Goal: Information Seeking & Learning: Learn about a topic

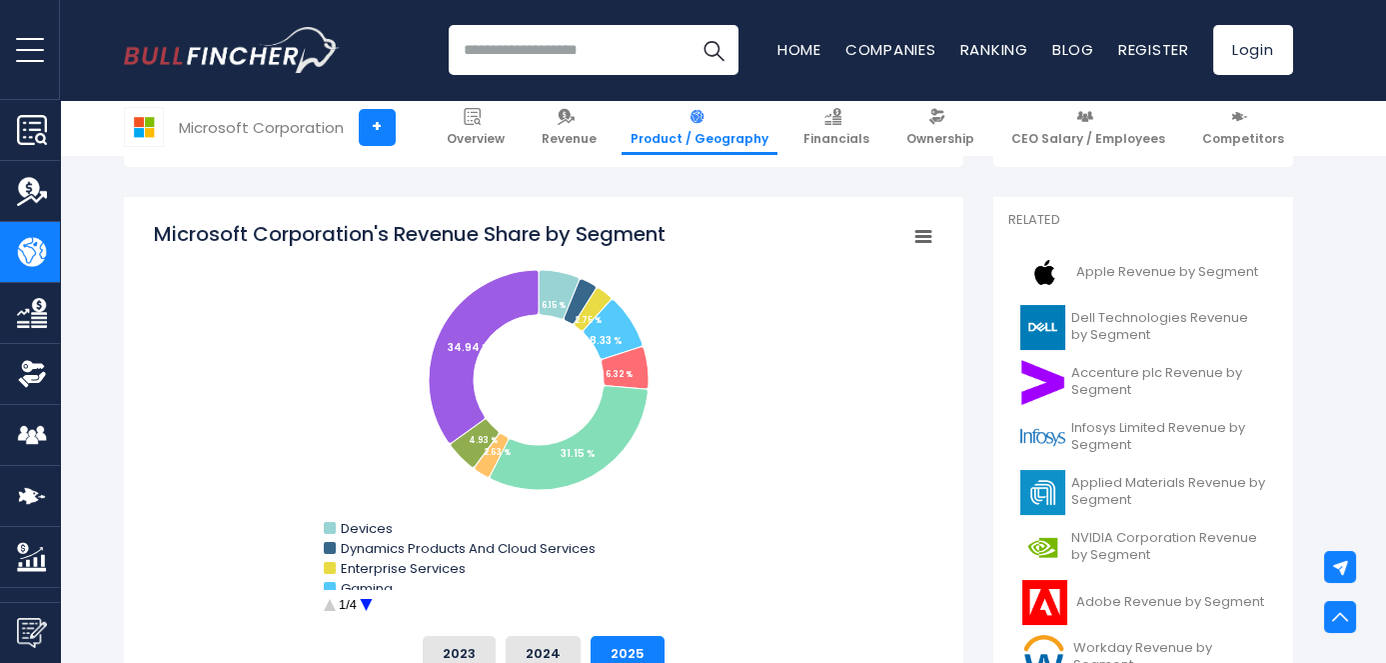
scroll to position [525, 0]
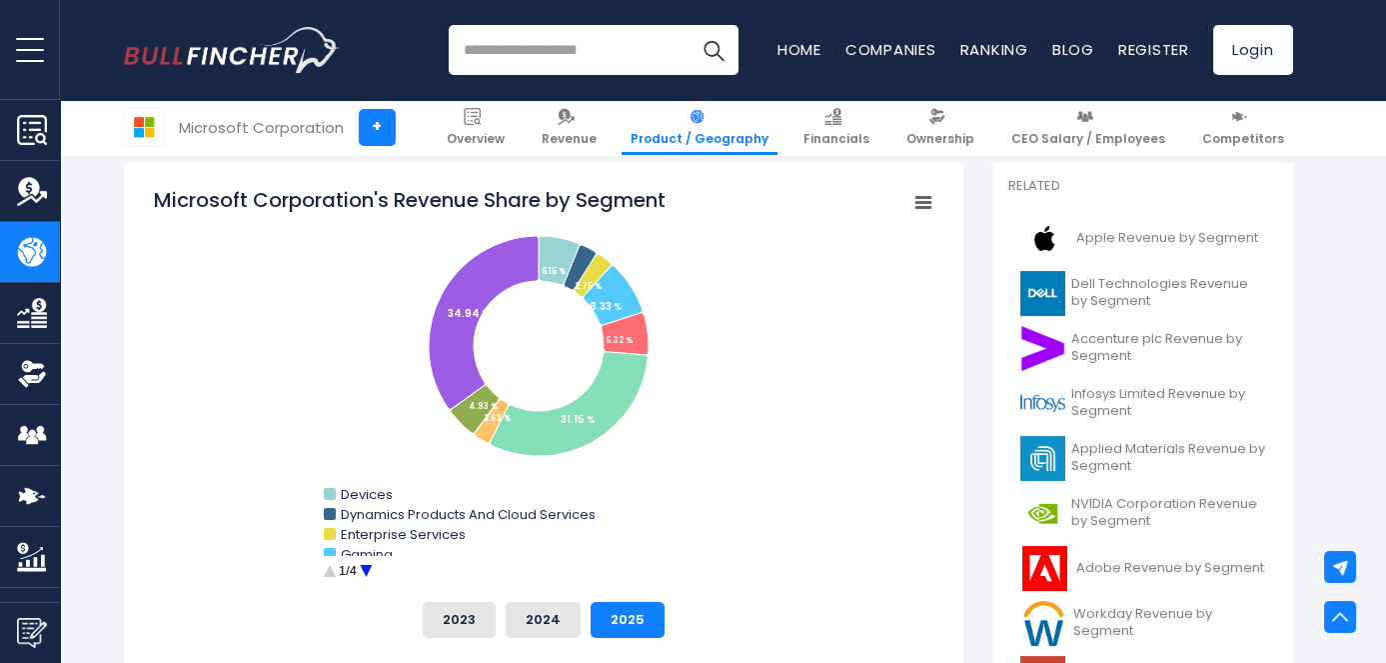
scroll to position [552, 0]
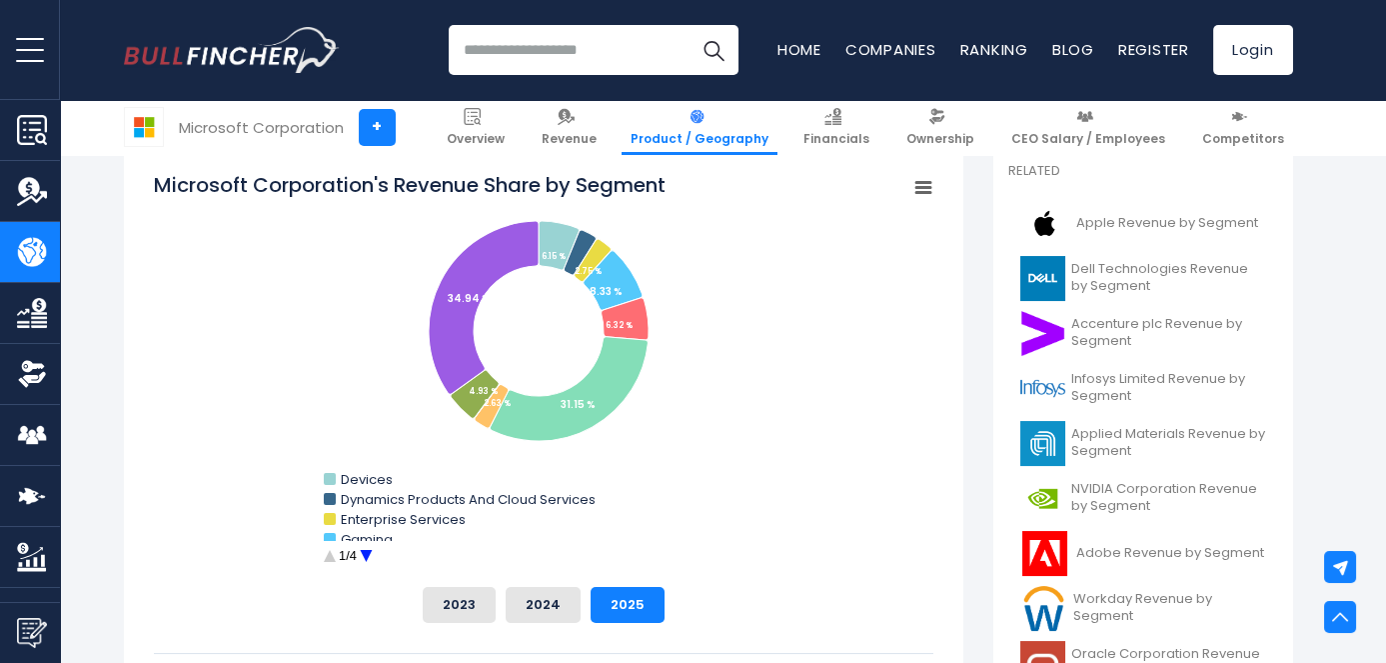
click at [368, 561] on circle "Microsoft Corporation's Revenue Share by Segment" at bounding box center [365, 556] width 31 height 31
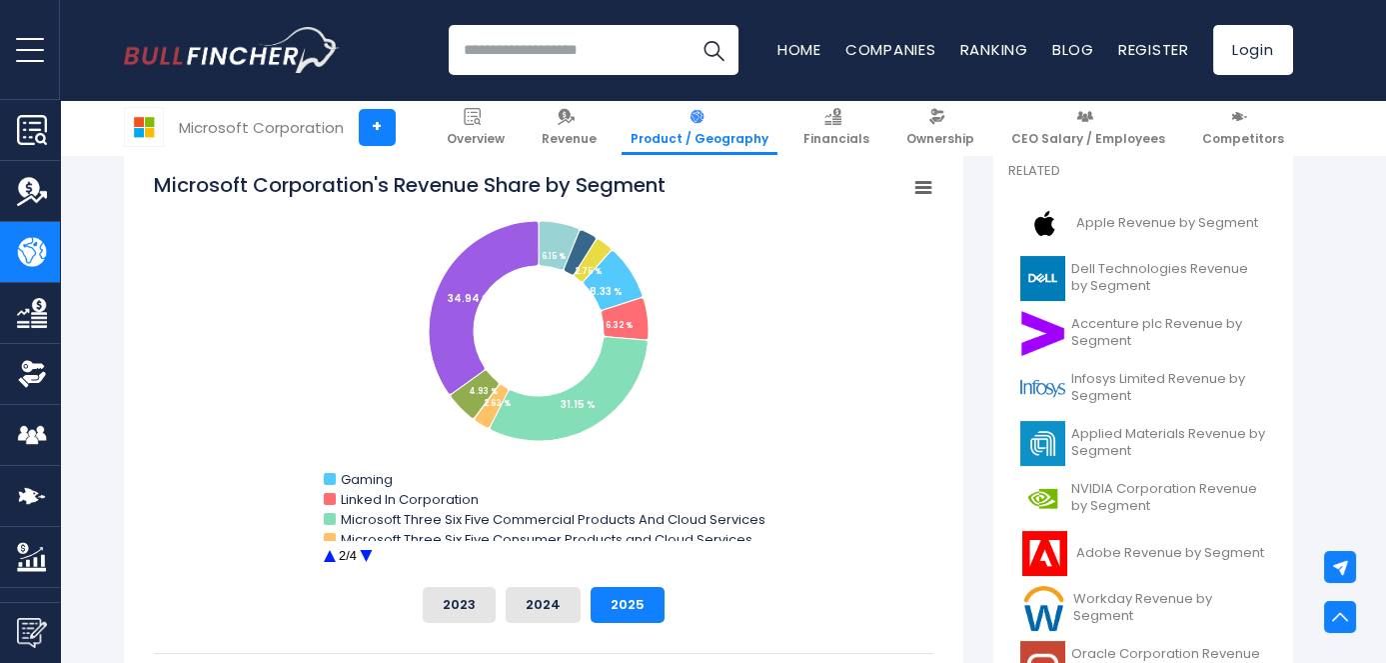
click at [368, 561] on circle "Microsoft Corporation's Revenue Share by Segment" at bounding box center [365, 556] width 31 height 31
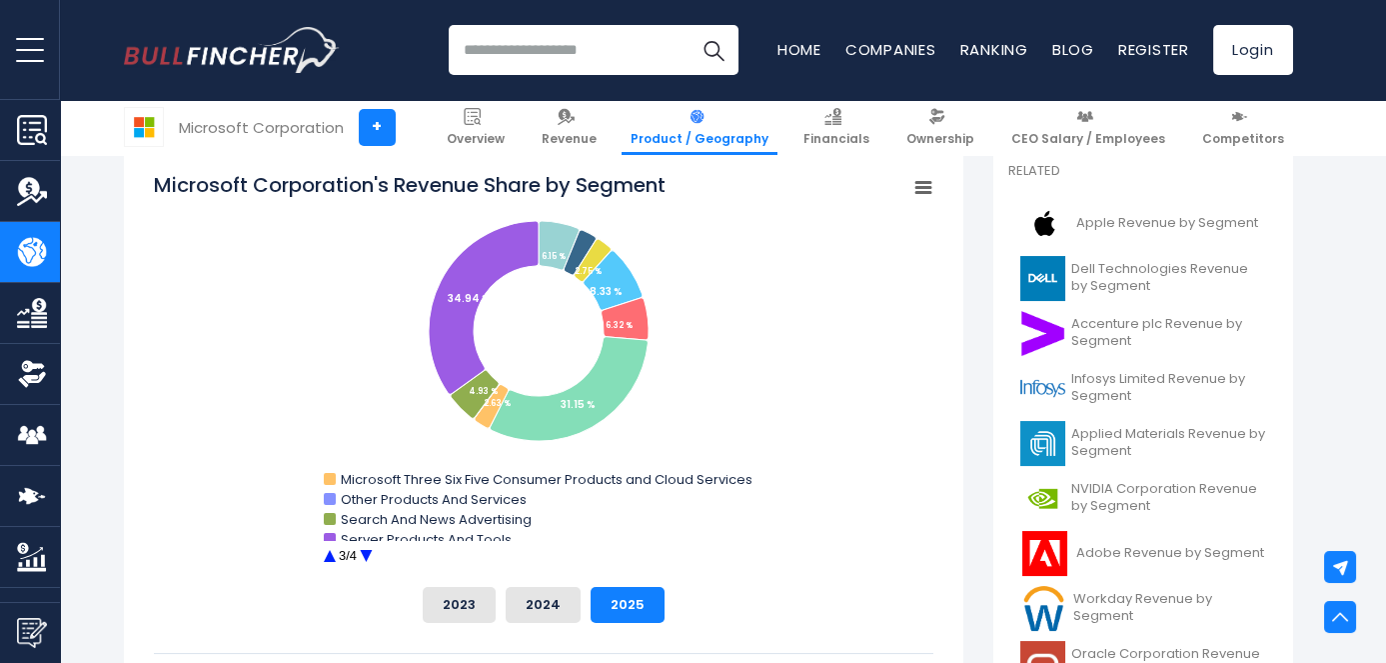
click at [368, 561] on circle "Microsoft Corporation's Revenue Share by Segment" at bounding box center [365, 556] width 31 height 31
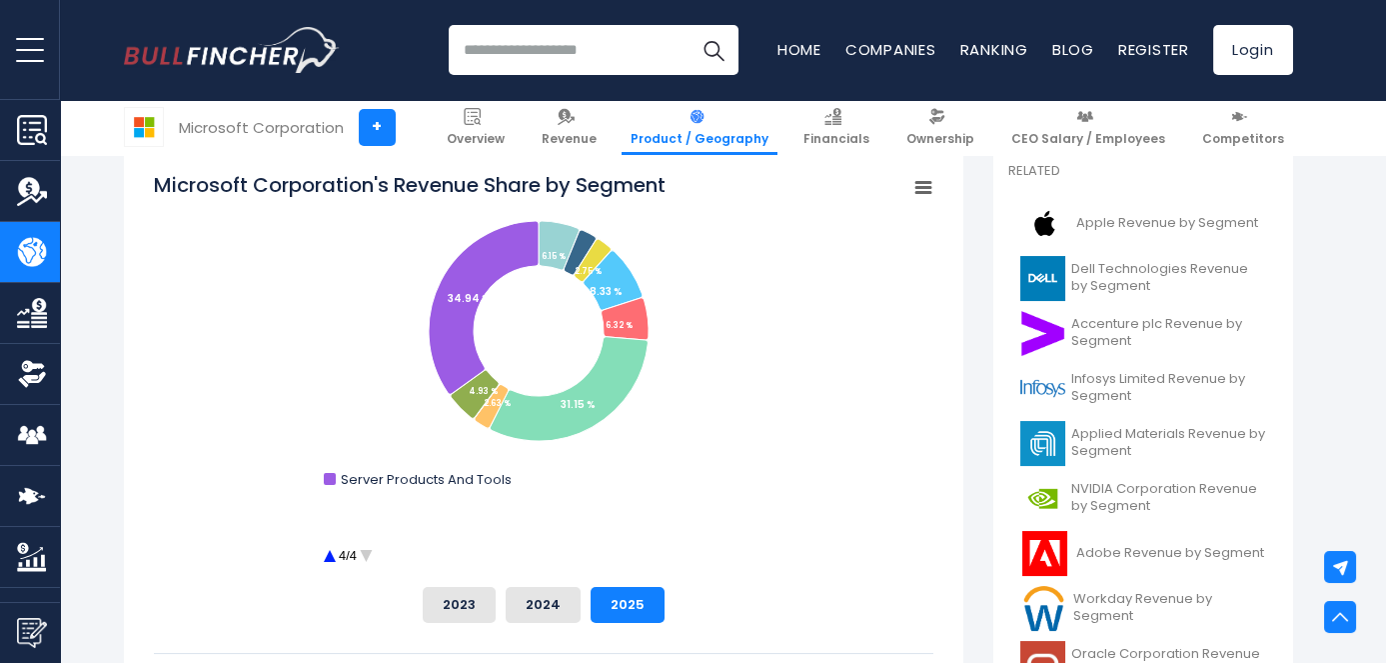
click at [572, 336] on rect "Microsoft Corporation's Revenue Share by Segment" at bounding box center [544, 371] width 780 height 400
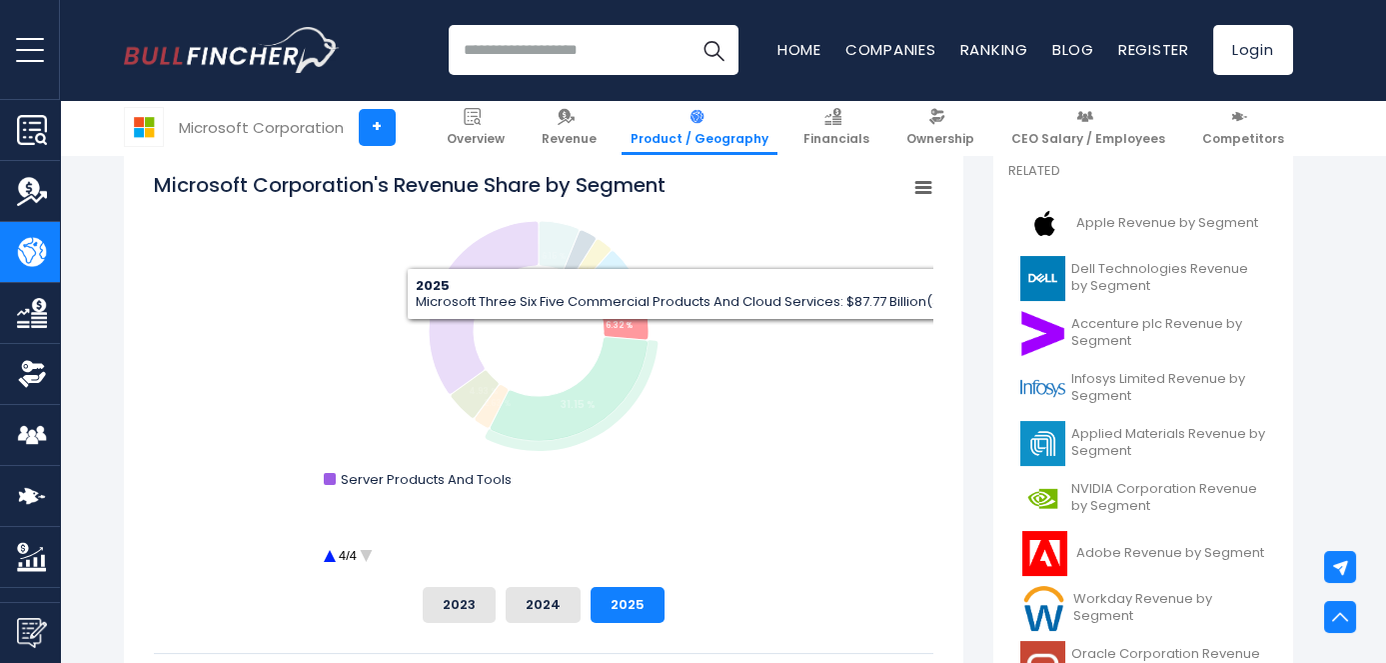
drag, startPoint x: 641, startPoint y: 301, endPoint x: 615, endPoint y: 360, distance: 64.4
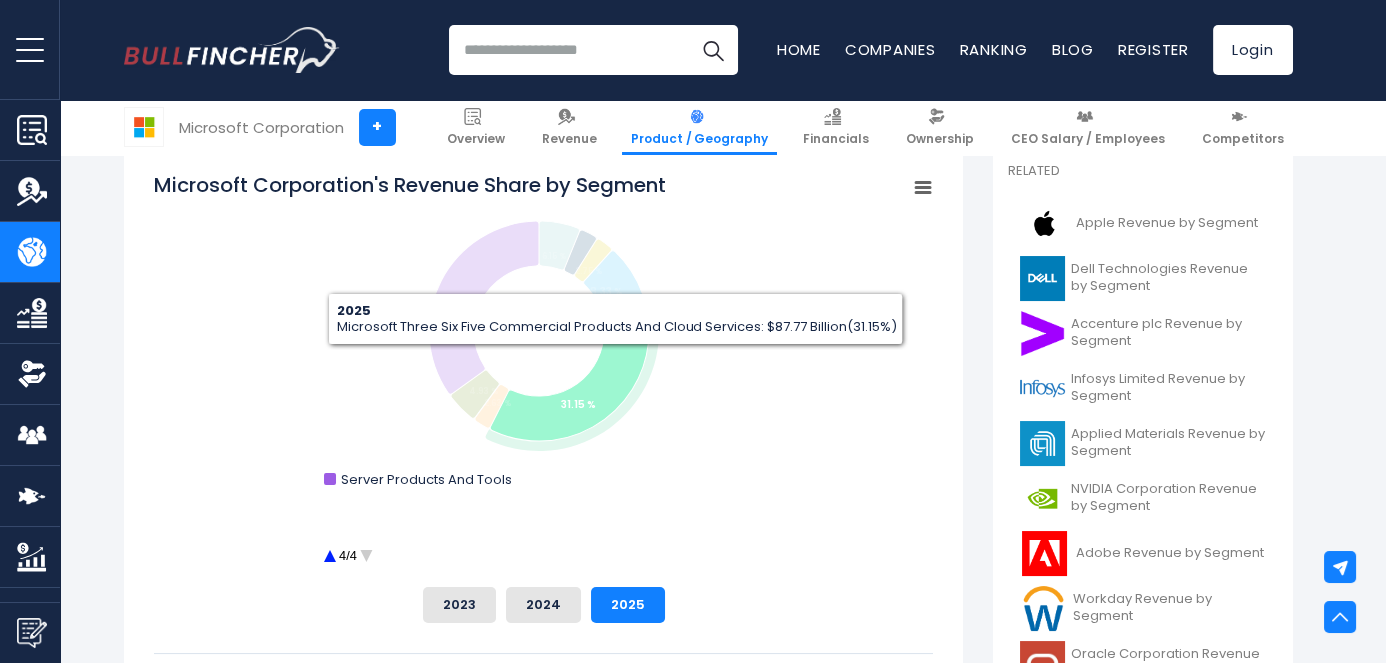
drag, startPoint x: 615, startPoint y: 360, endPoint x: 421, endPoint y: 258, distance: 219.0
click at [421, 258] on rect "Microsoft Corporation's Revenue Share by Segment" at bounding box center [544, 371] width 780 height 400
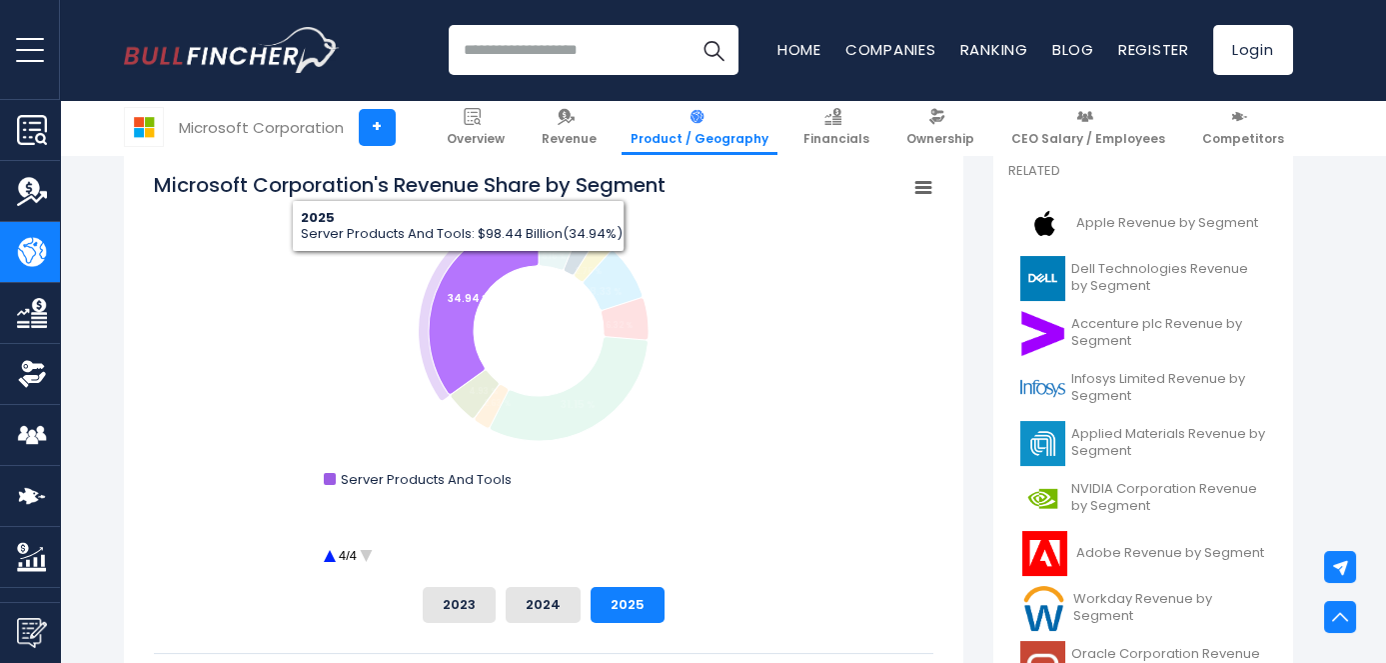
drag, startPoint x: 458, startPoint y: 267, endPoint x: 310, endPoint y: 334, distance: 162.4
click at [310, 334] on rect "Microsoft Corporation's Revenue Share by Segment" at bounding box center [544, 371] width 780 height 400
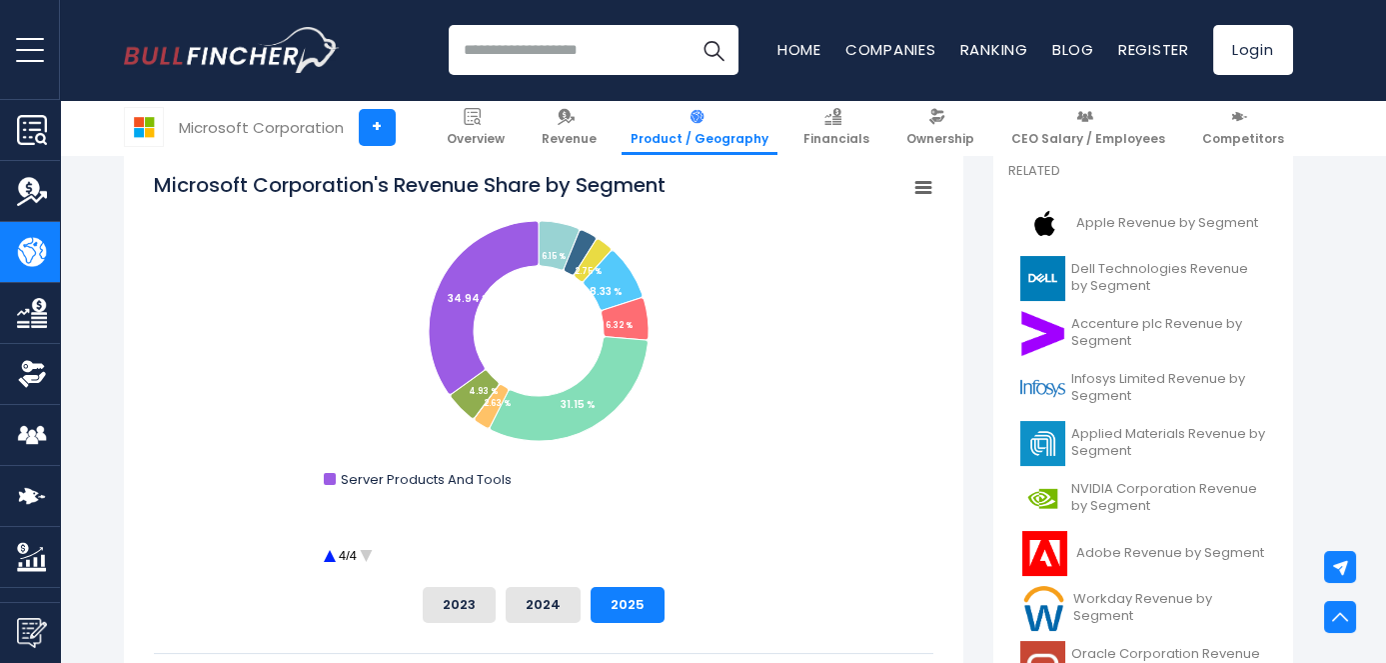
drag, startPoint x: 310, startPoint y: 334, endPoint x: 830, endPoint y: 360, distance: 521.3
click at [830, 360] on rect "Microsoft Corporation's Revenue Share by Segment" at bounding box center [544, 371] width 780 height 400
click at [365, 551] on circle "Microsoft Corporation's Revenue Share by Segment" at bounding box center [365, 556] width 31 height 31
click at [918, 185] on rect "Microsoft Corporation's Revenue Share by Segment" at bounding box center [922, 188] width 28 height 28
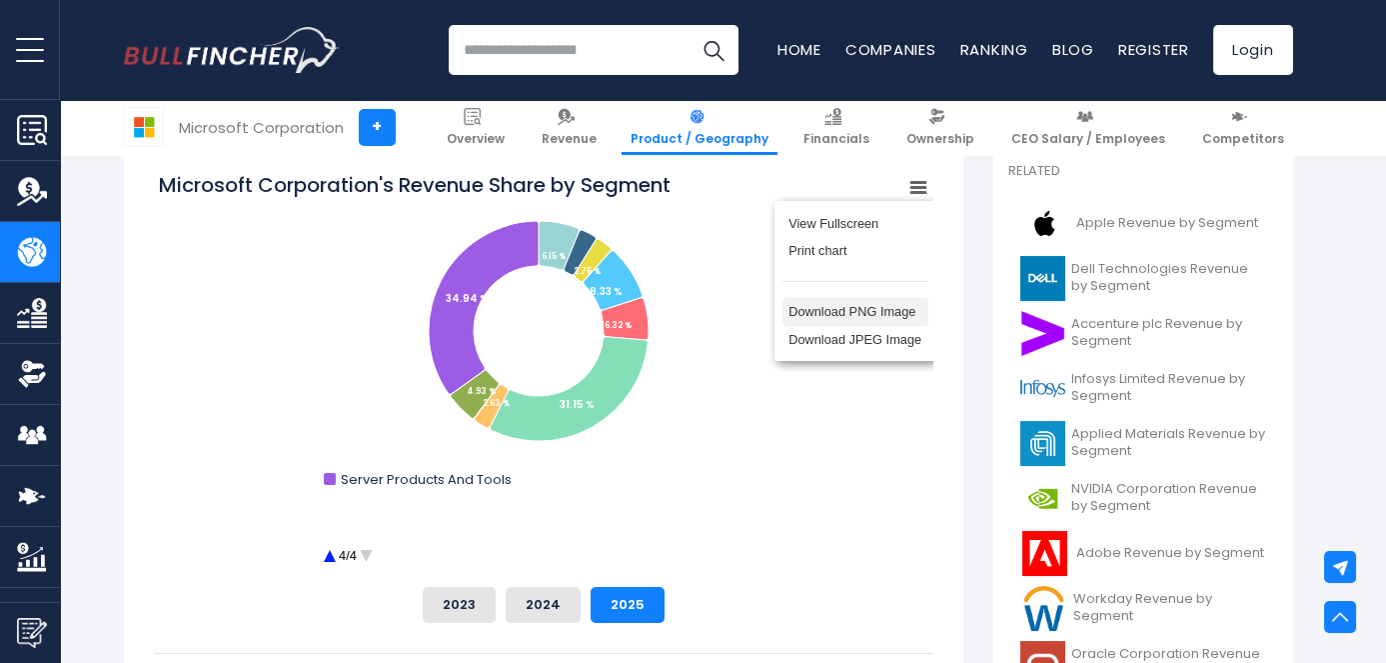
click at [820, 317] on li "Download PNG Image" at bounding box center [856, 312] width 146 height 28
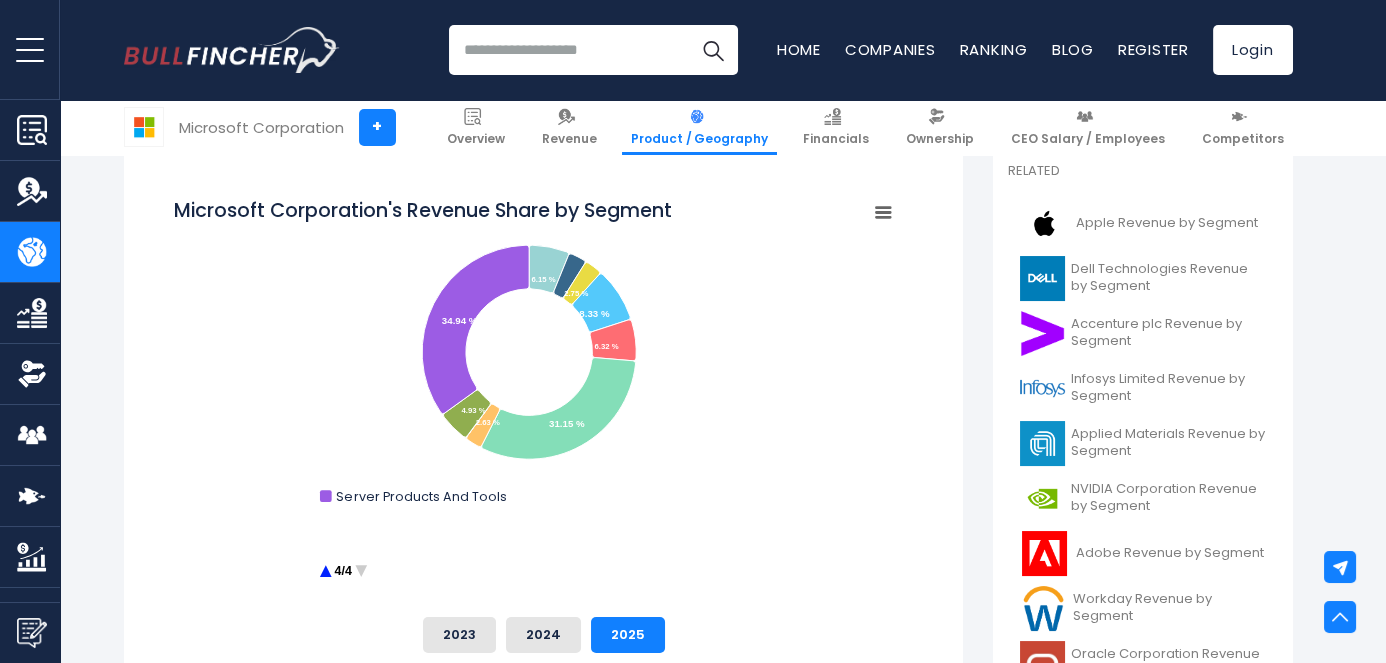
scroll to position [0, 0]
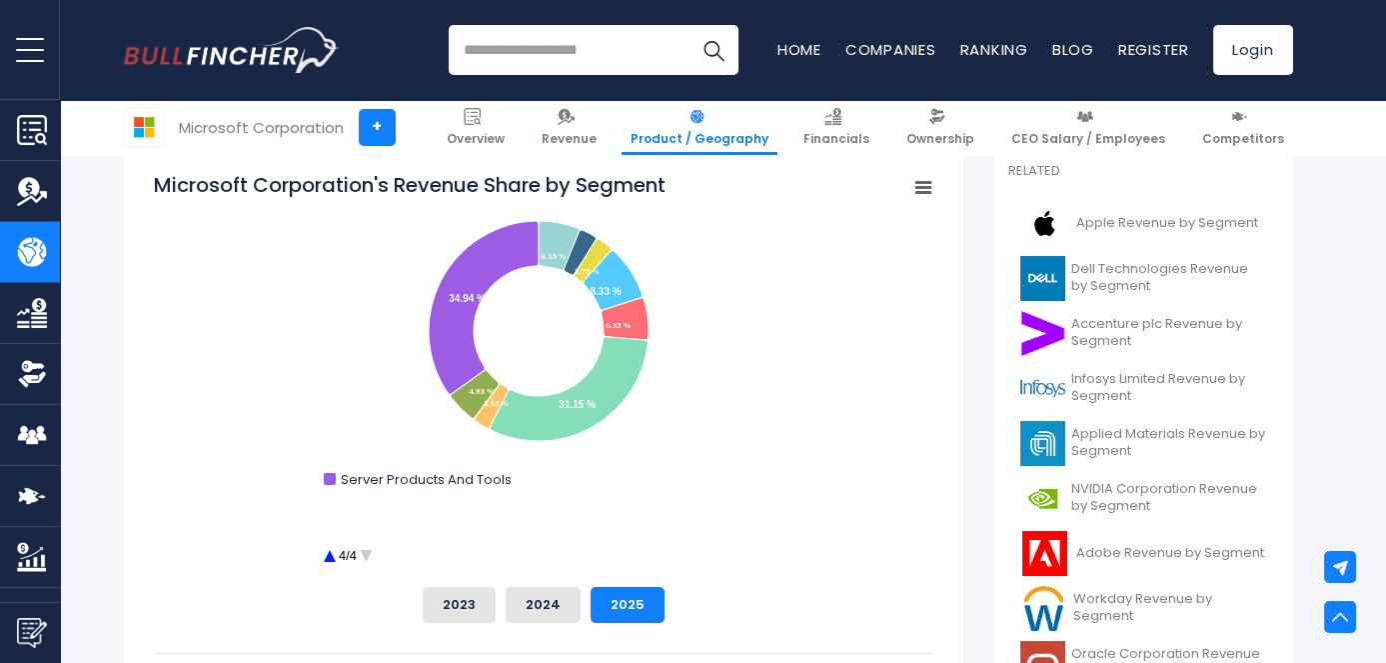
click at [914, 190] on rect "Microsoft Corporation's Revenue Share by Segment" at bounding box center [922, 188] width 28 height 28
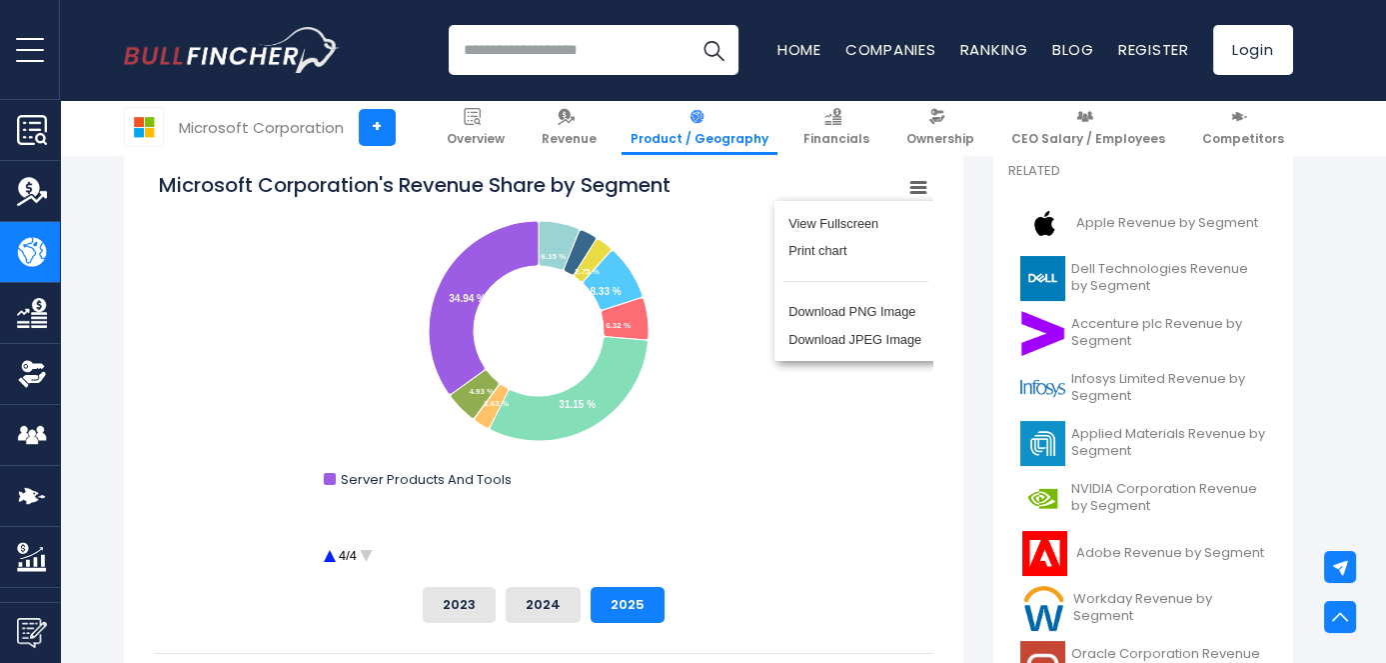
click at [723, 306] on rect "Microsoft Corporation's Revenue Share by Segment" at bounding box center [544, 371] width 770 height 400
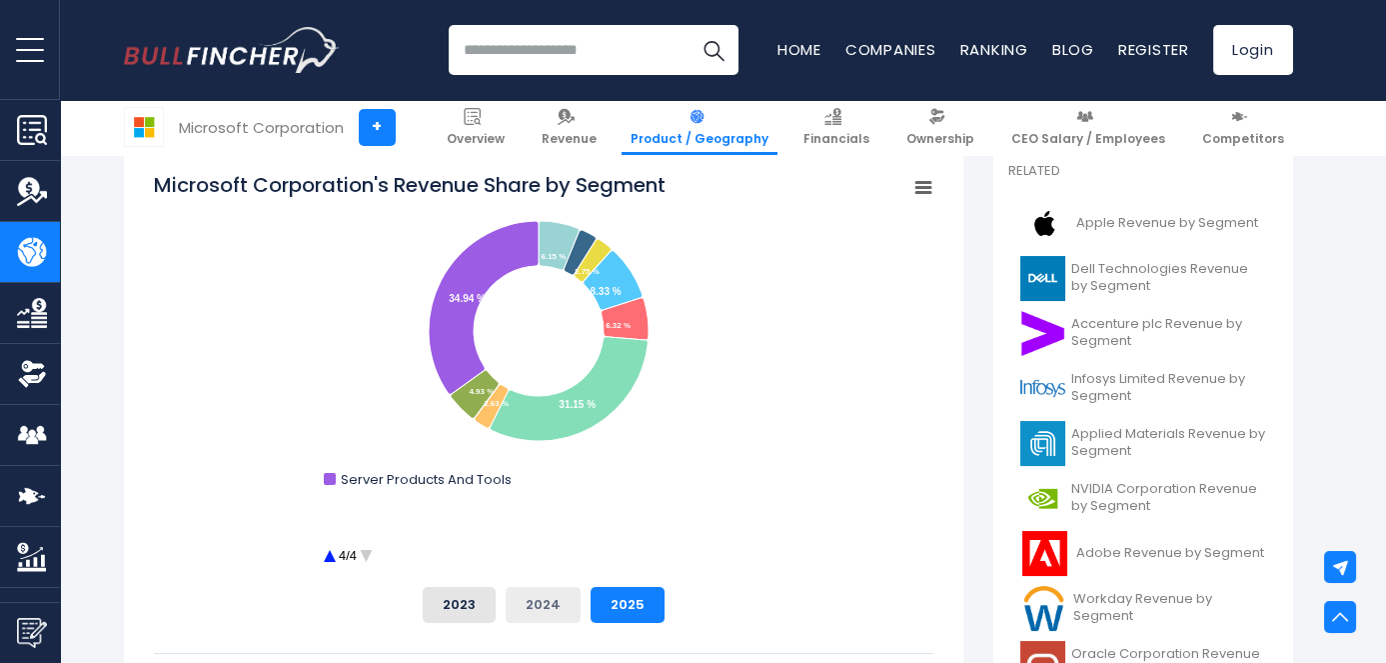
click at [558, 594] on button "2024" at bounding box center [543, 605] width 75 height 36
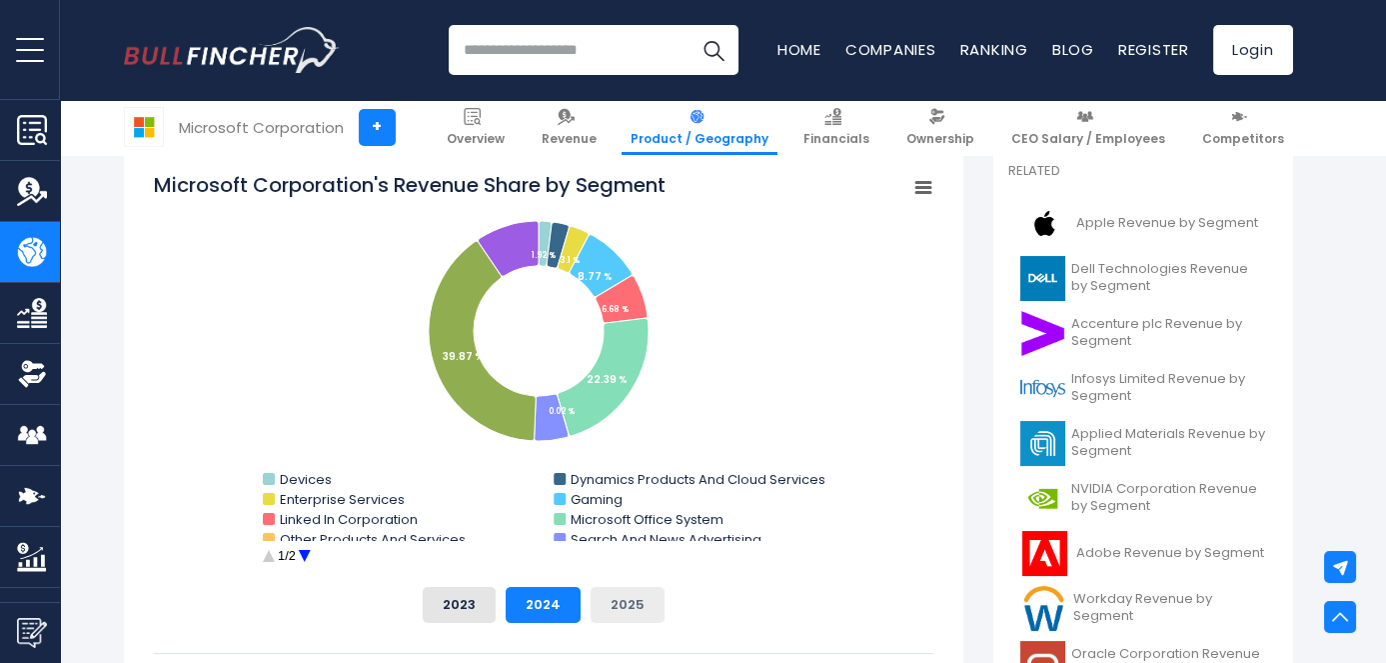
click at [605, 599] on button "2025" at bounding box center [628, 605] width 74 height 36
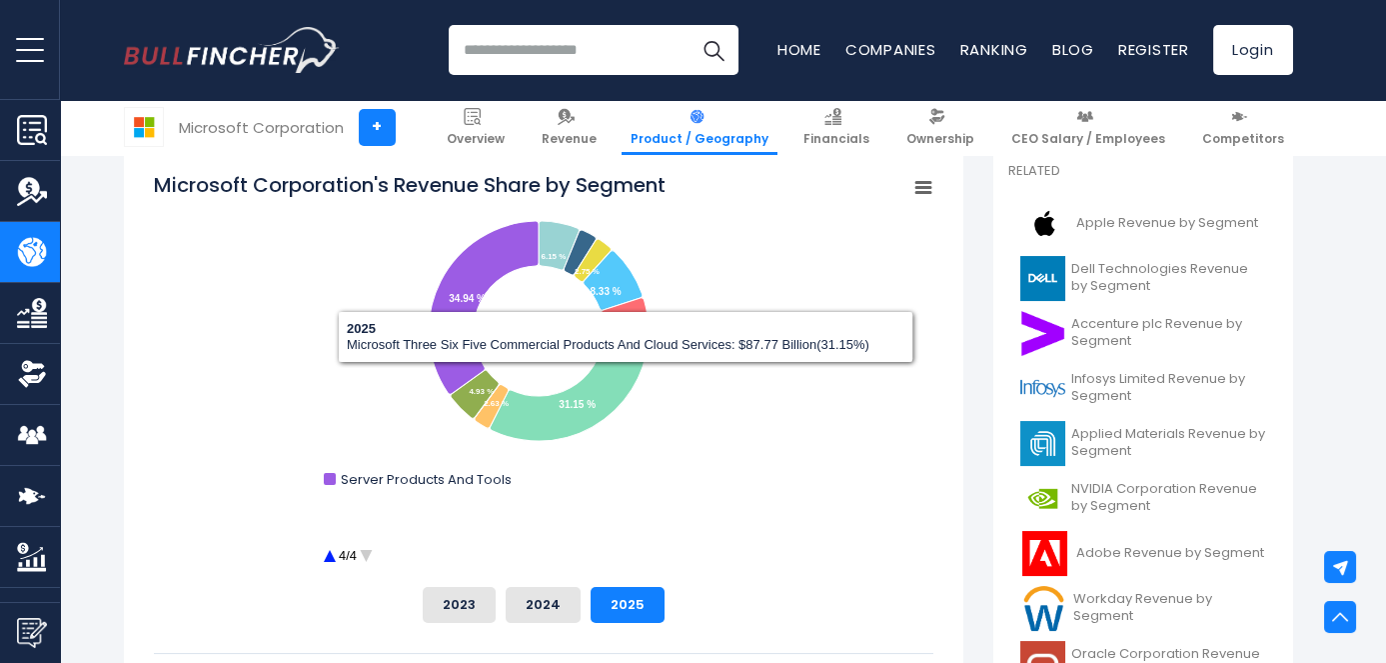
click at [916, 191] on icon "Microsoft Corporation's Revenue Share by Segment" at bounding box center [923, 188] width 14 height 10
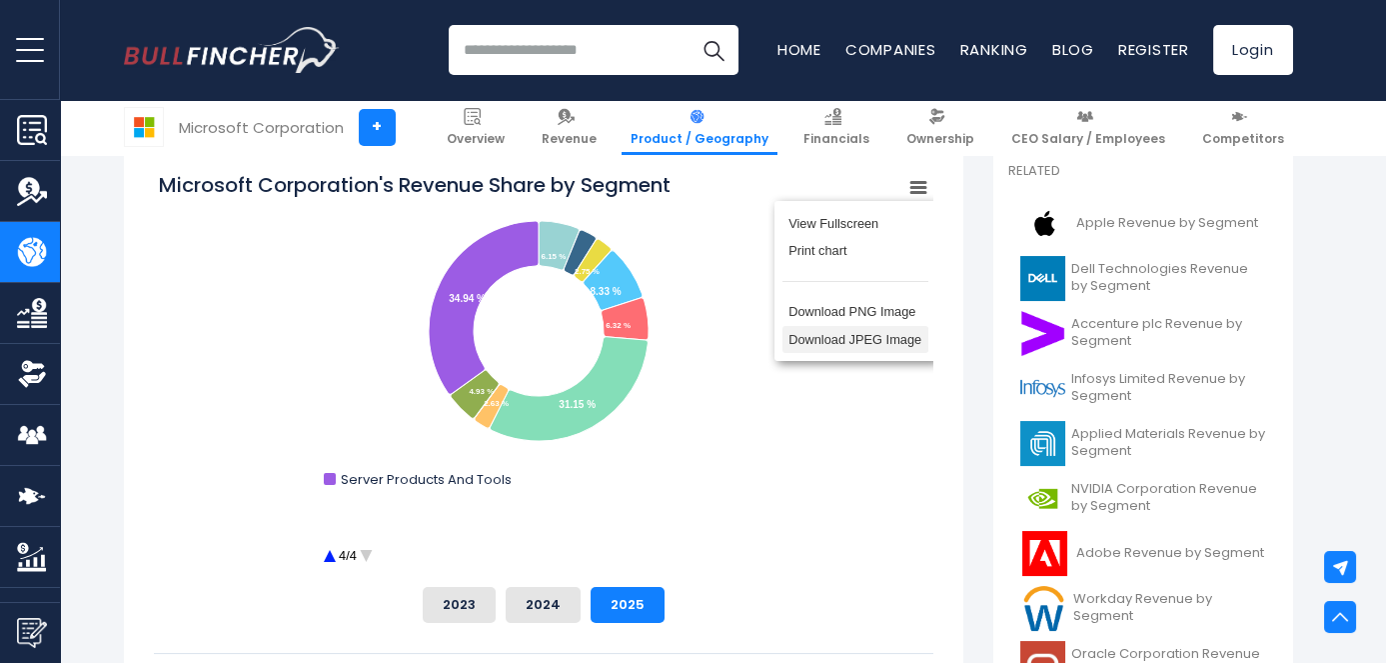
click at [854, 340] on li "Download JPEG Image" at bounding box center [856, 340] width 146 height 28
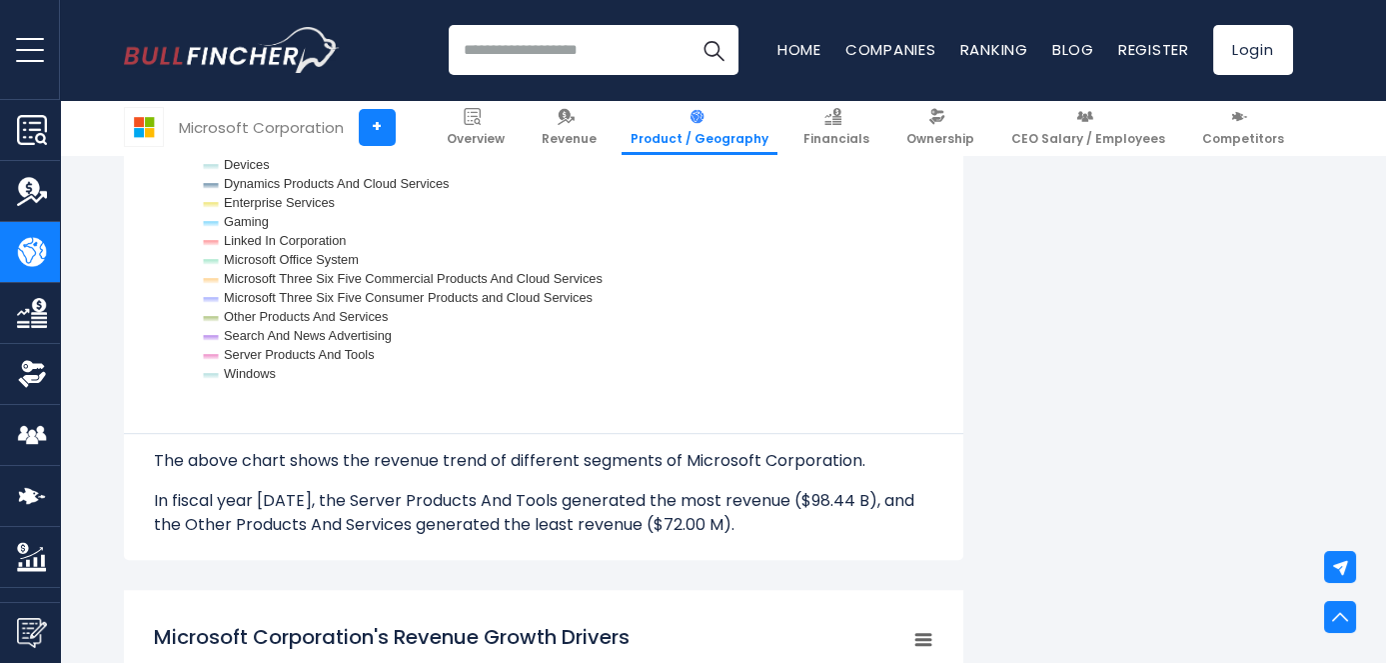
scroll to position [2319, 0]
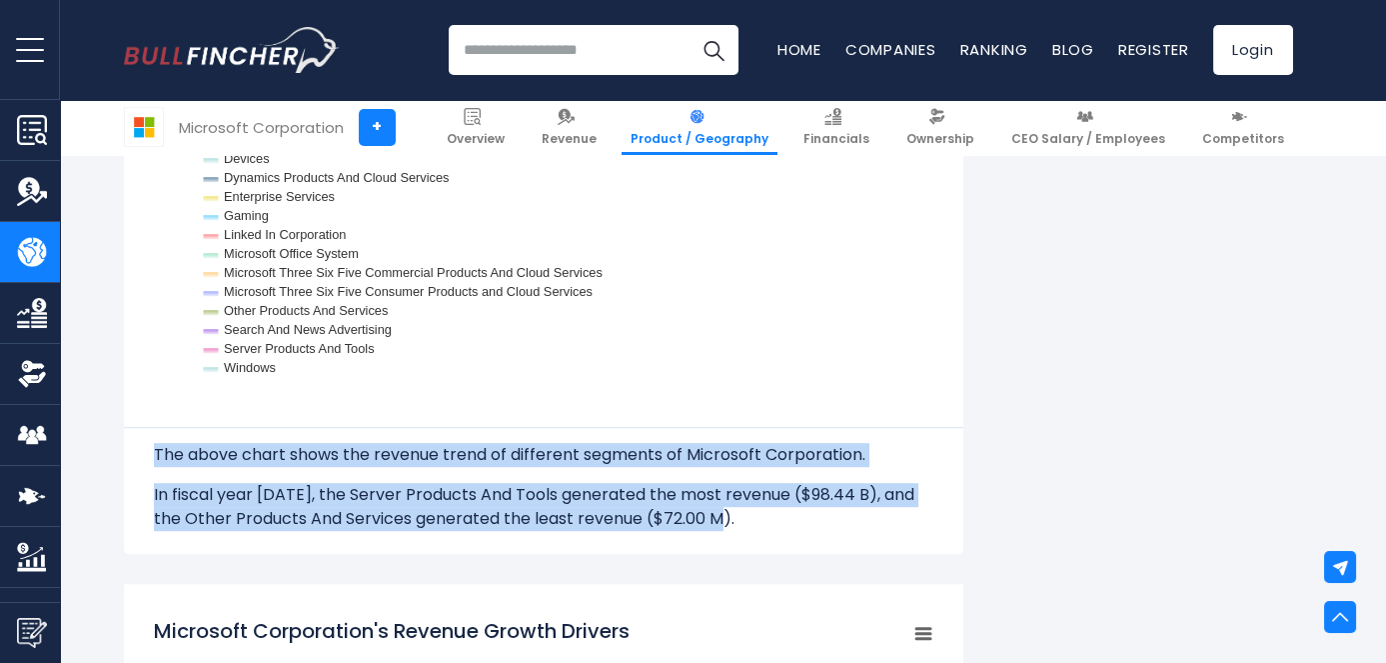
drag, startPoint x: 152, startPoint y: 452, endPoint x: 732, endPoint y: 512, distance: 582.7
click at [732, 512] on div "Microsoft Corporation's Segments Revenue Trend Created with Highcharts 12.1.2 C…" at bounding box center [543, 214] width 839 height 680
copy div "The above chart shows the revenue trend of different segments of Microsoft Corp…"
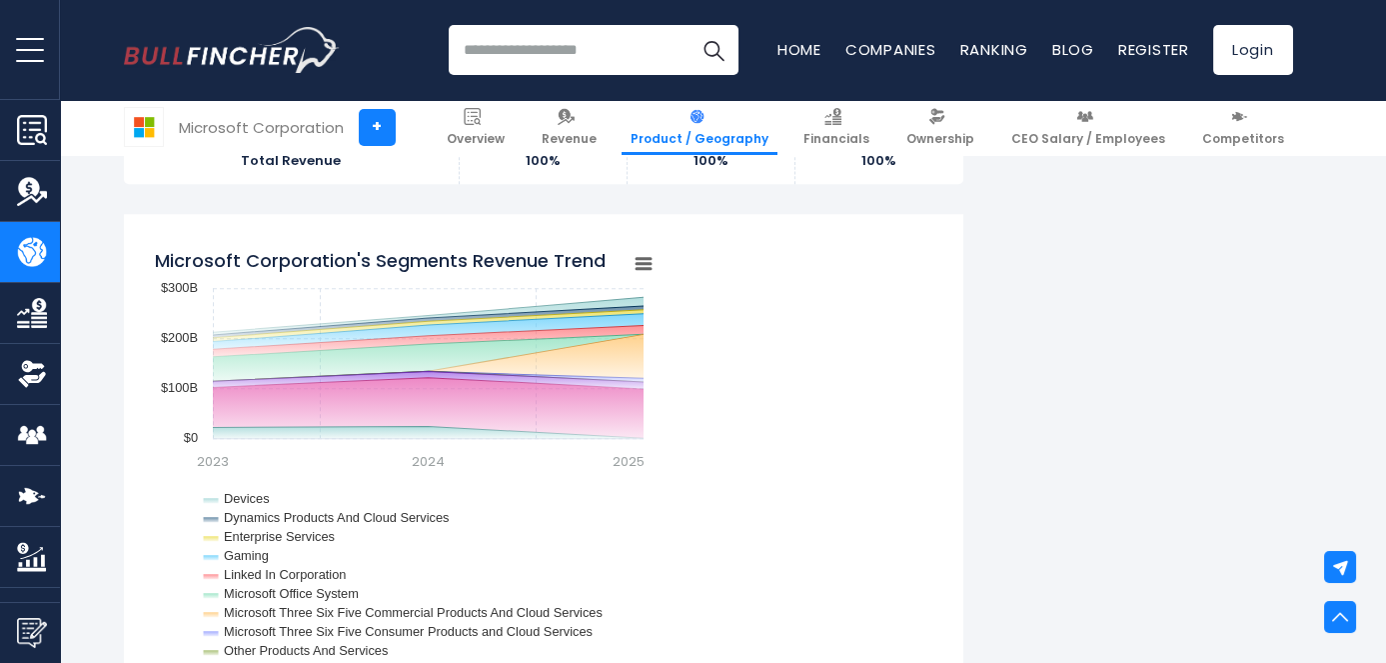
scroll to position [1972, 0]
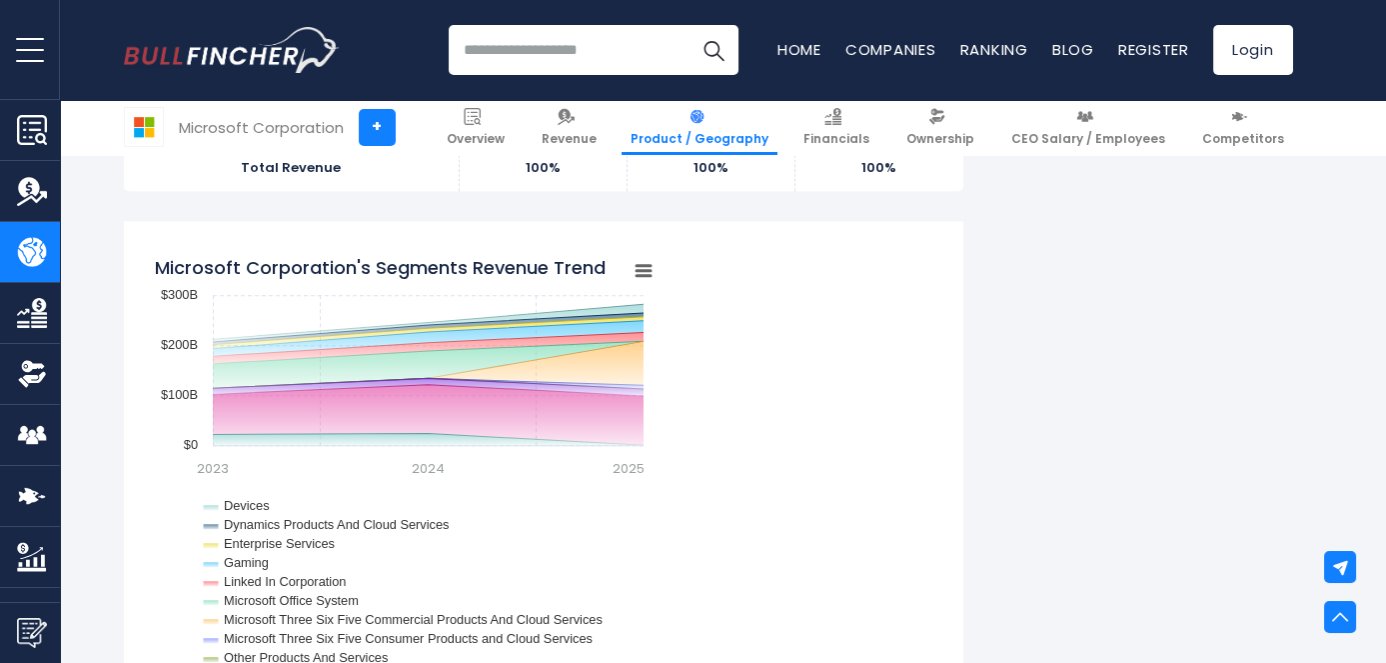
click at [643, 274] on rect "Microsoft Corporation's Segments Revenue Trend" at bounding box center [643, 271] width 28 height 28
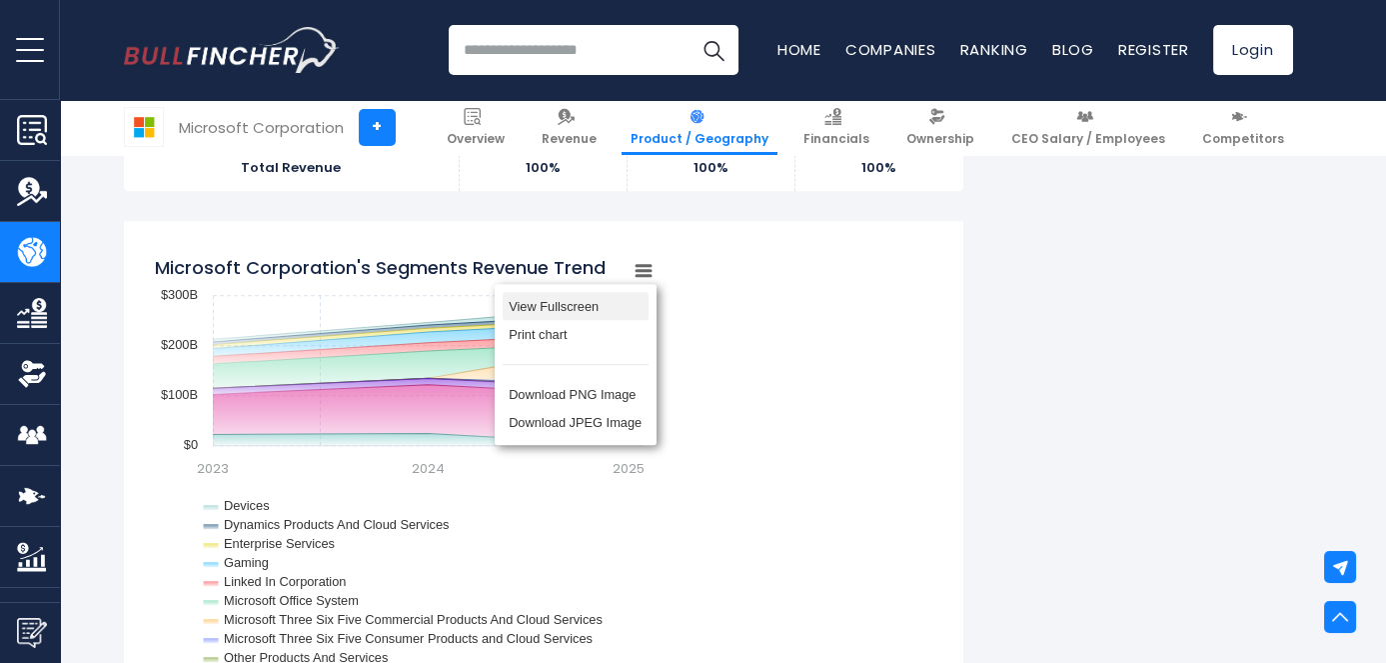
click at [609, 312] on li "View Fullscreen" at bounding box center [576, 306] width 146 height 28
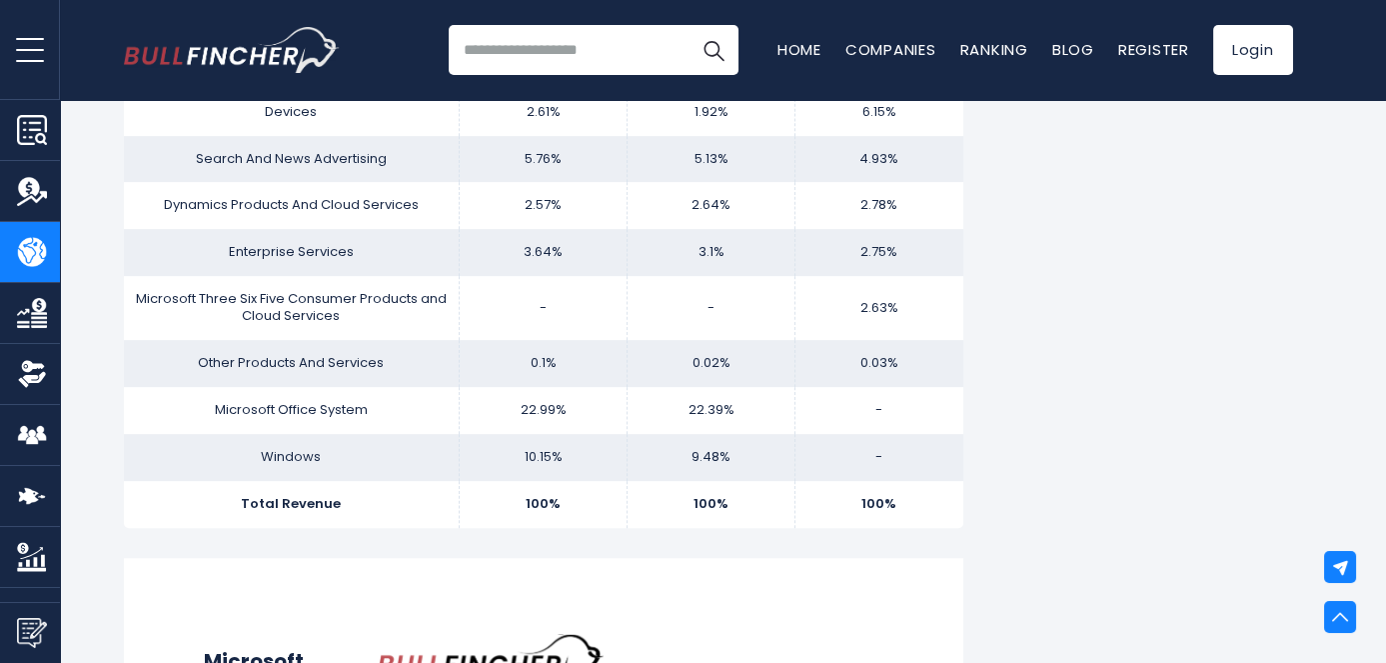
scroll to position [0, 0]
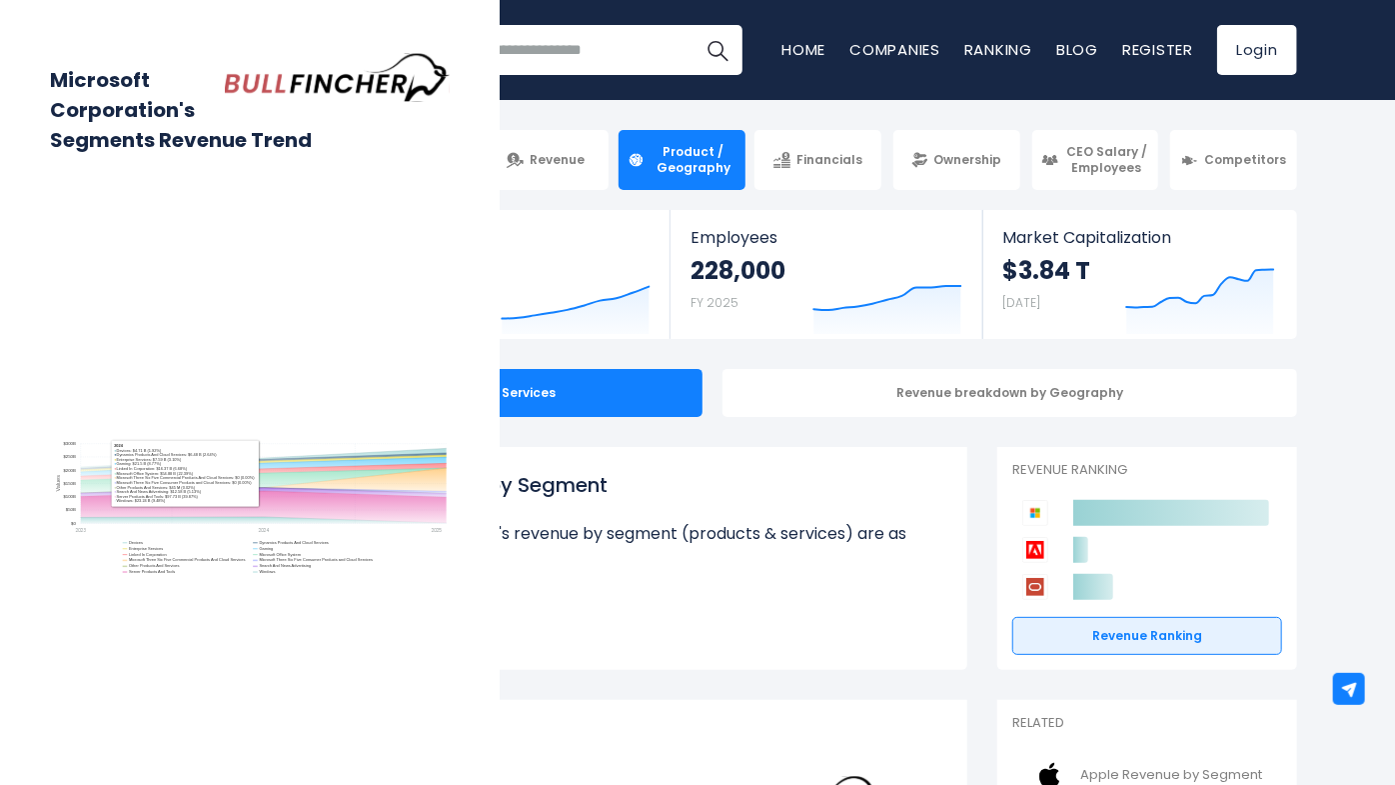
click at [500, 242] on div "Microsoft Corporation's Segments Revenue Trend Created with Highcharts 12.1.2 V…" at bounding box center [250, 392] width 500 height 785
click at [500, 34] on div "Microsoft Corporation's Segments Revenue Trend Created with Highcharts 12.1.2 V…" at bounding box center [250, 392] width 500 height 785
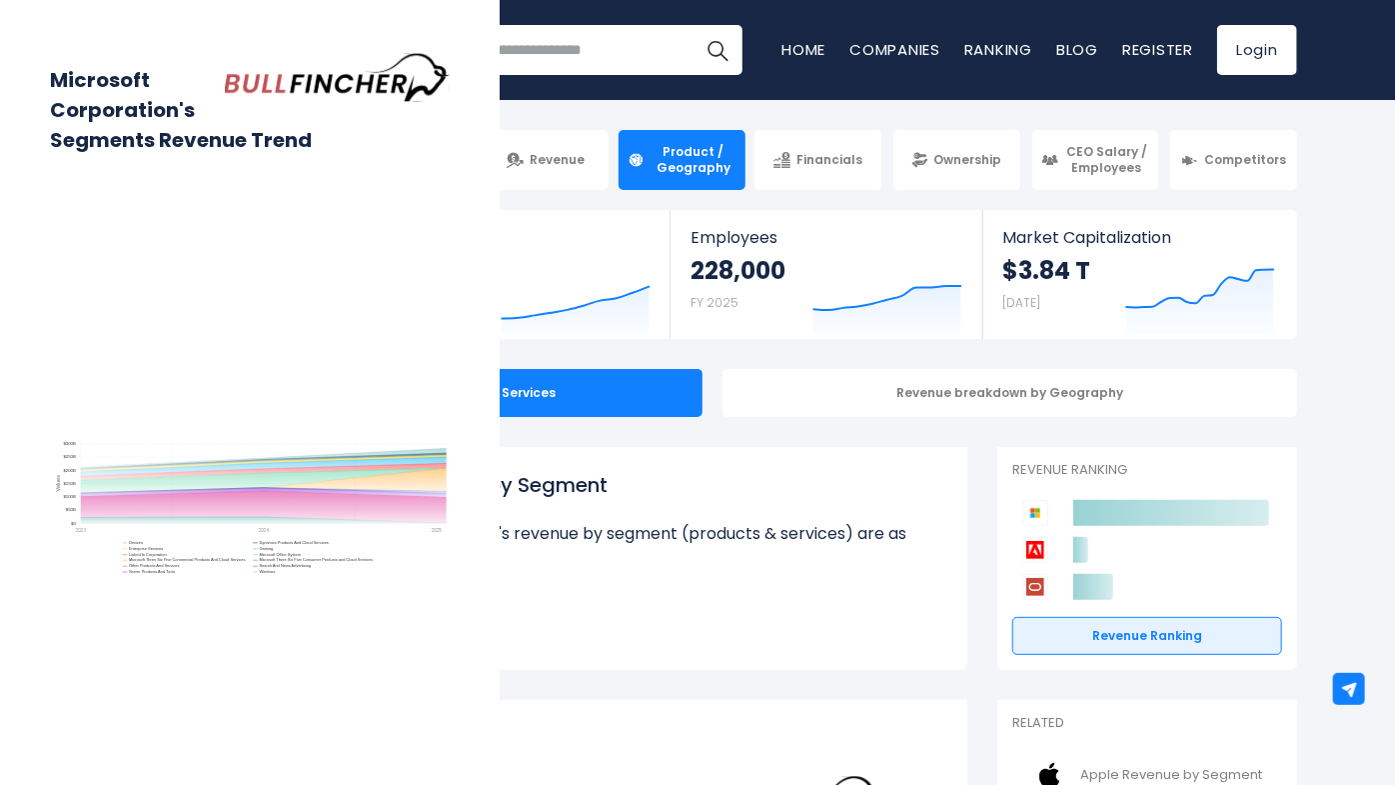
click at [500, 34] on div "Microsoft Corporation's Segments Revenue Trend Created with Highcharts 12.1.2 V…" at bounding box center [250, 392] width 500 height 785
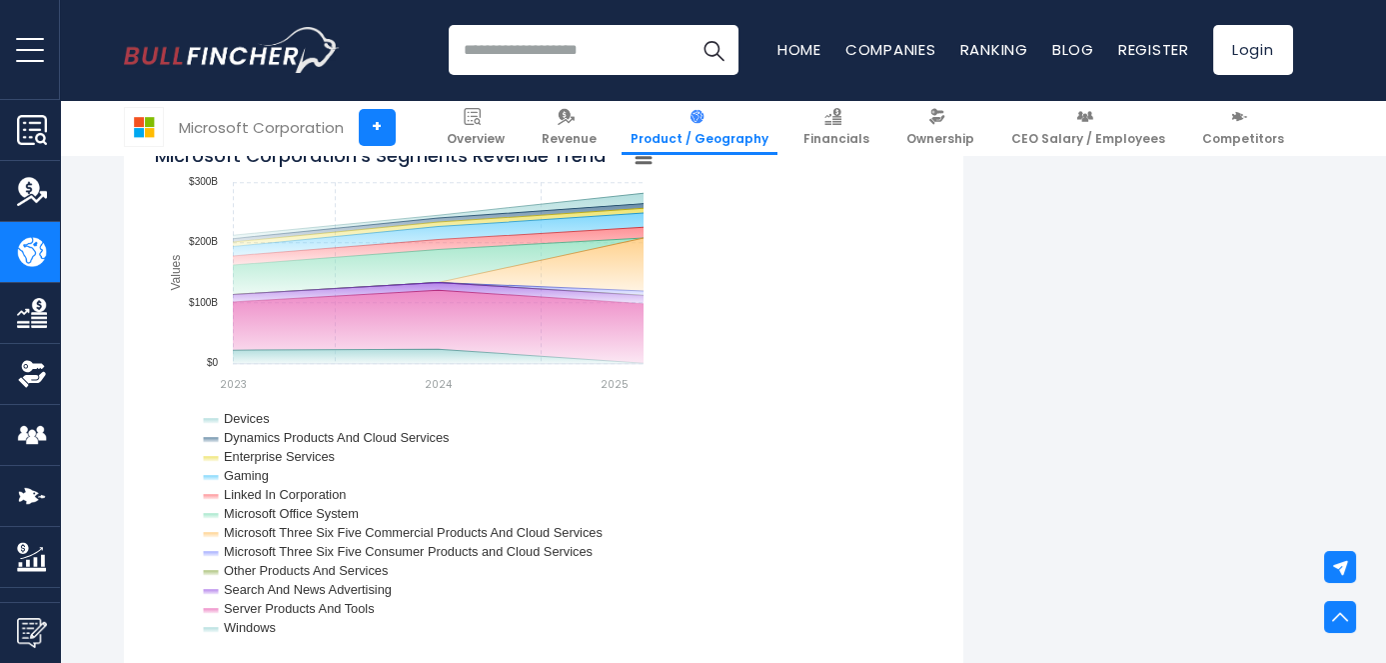
scroll to position [2132, 0]
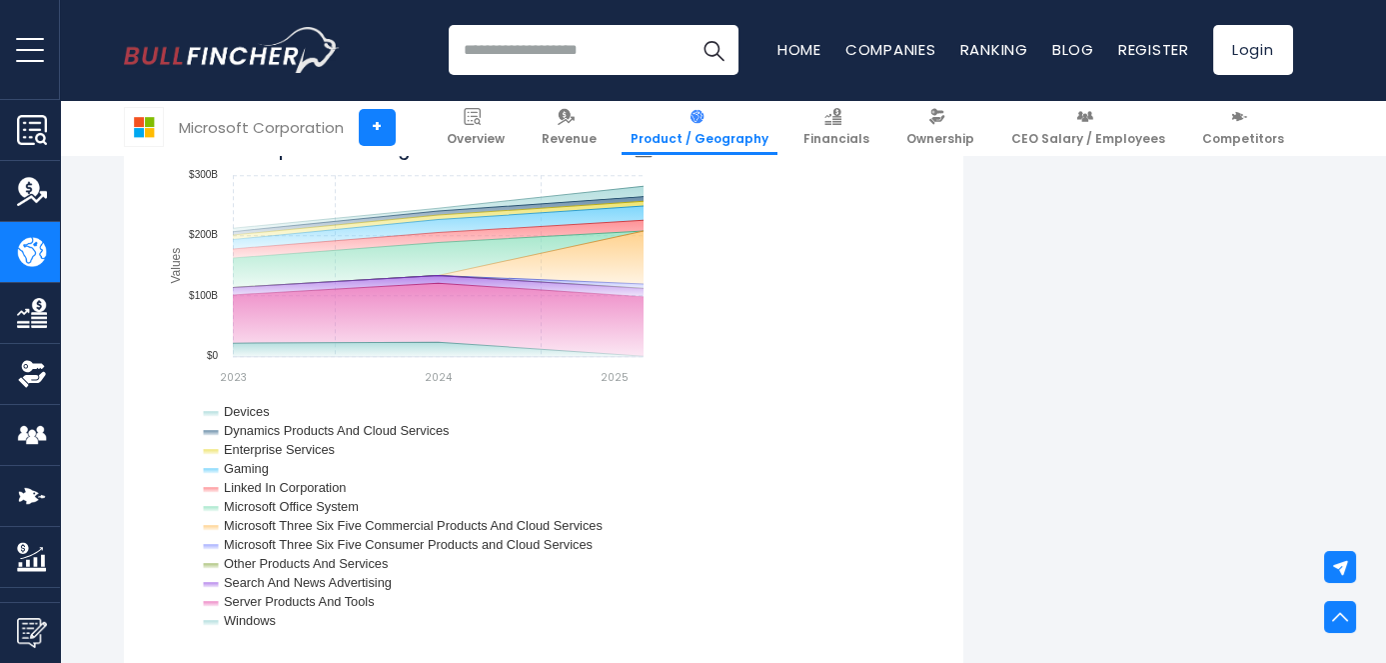
drag, startPoint x: 1372, startPoint y: 241, endPoint x: 1369, endPoint y: 264, distance: 23.2
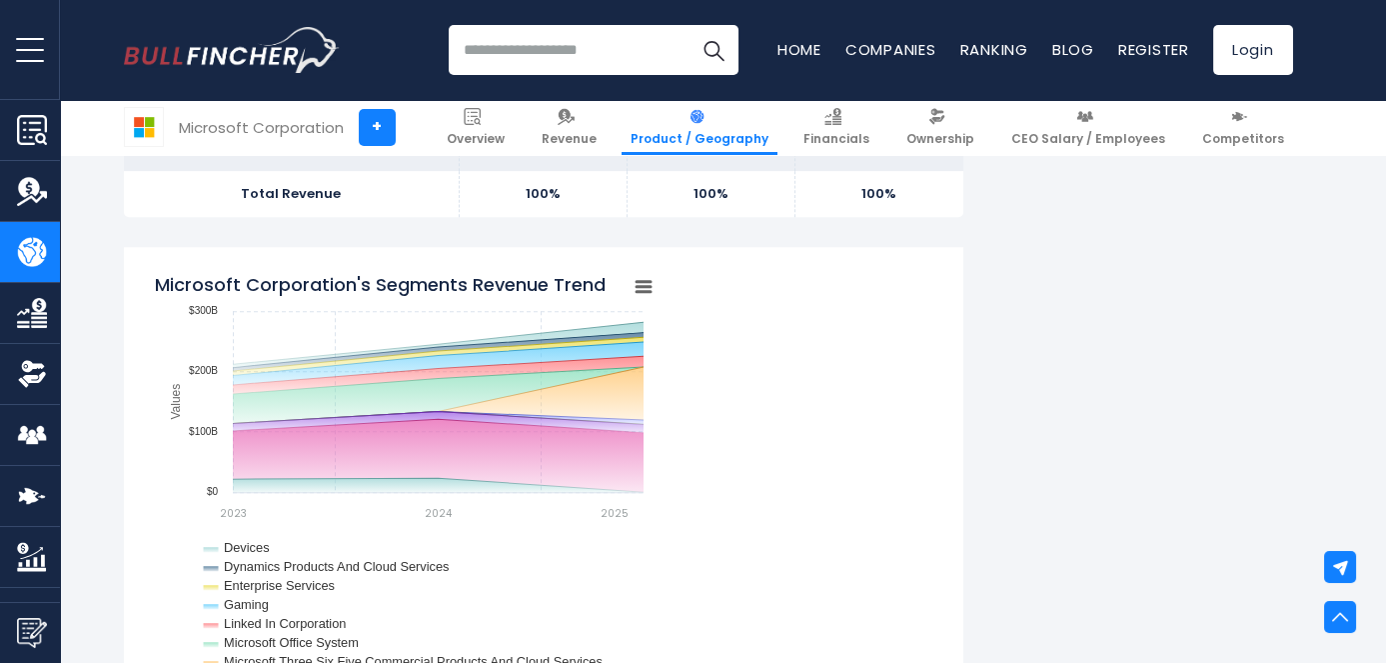
scroll to position [2025, 0]
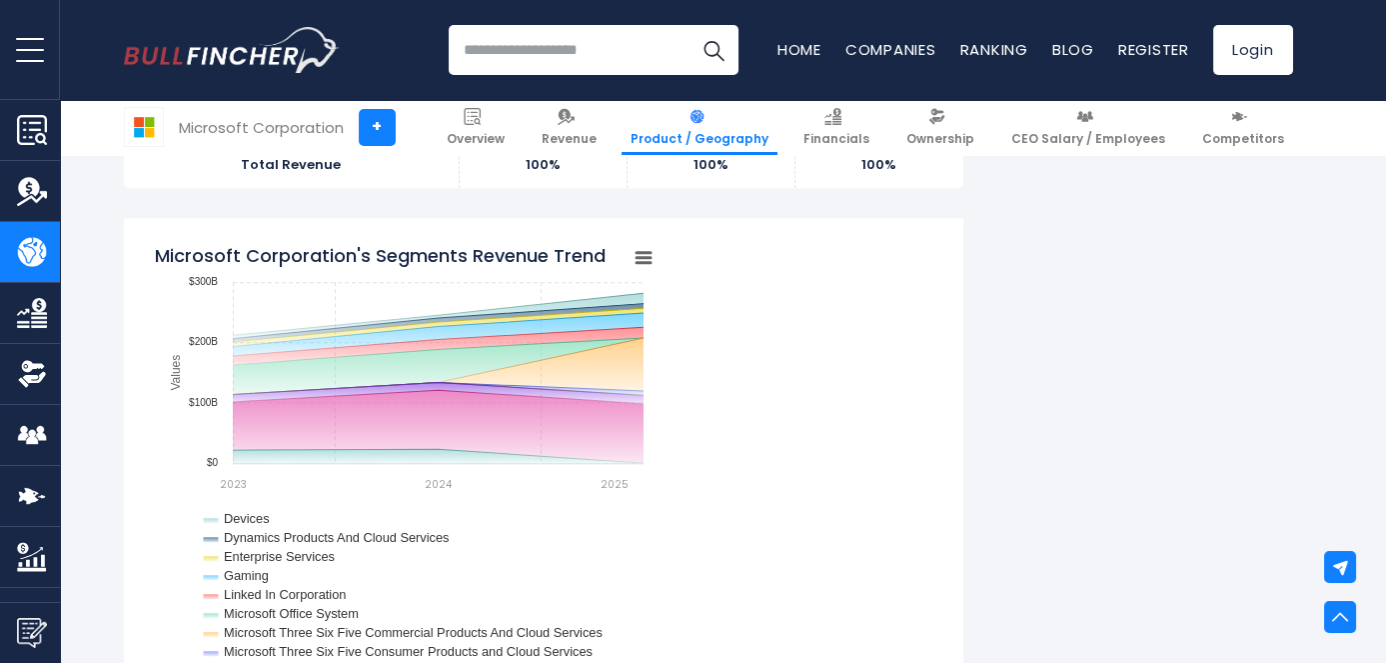
click at [646, 257] on icon "Microsoft Corporation's Segments Revenue Trend" at bounding box center [644, 258] width 14 height 10
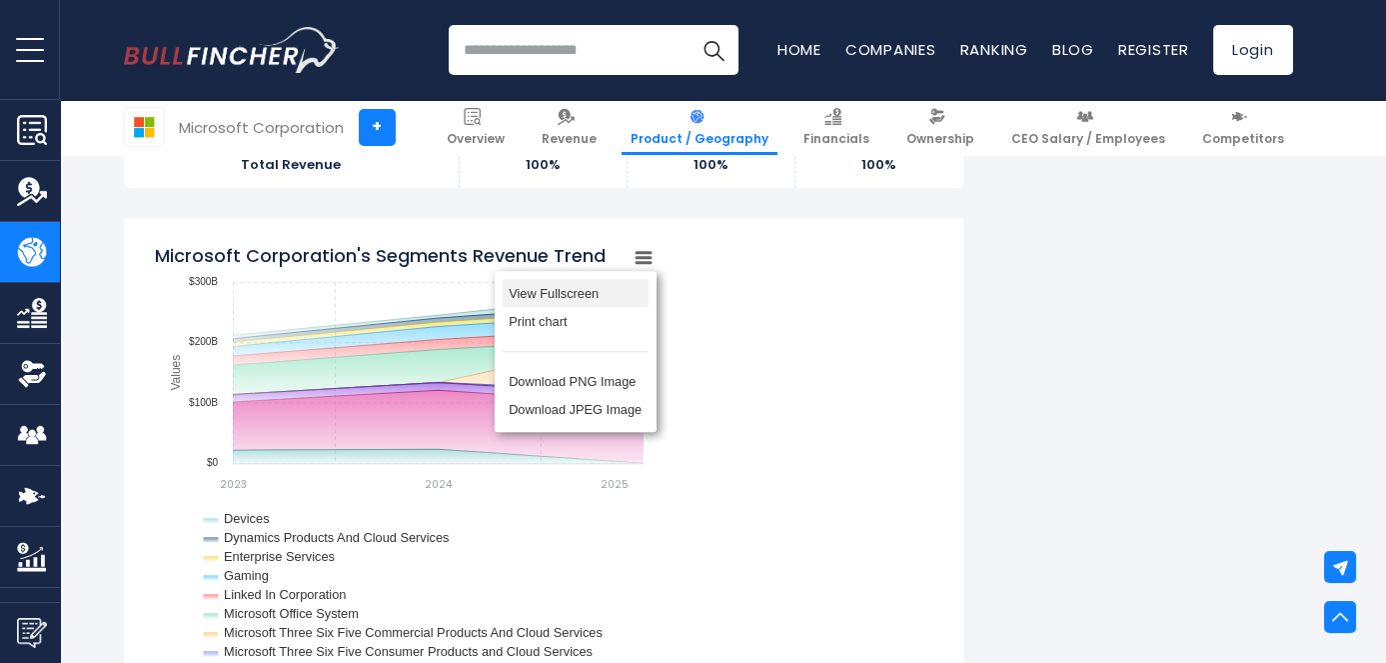
click at [600, 304] on li "View Fullscreen" at bounding box center [576, 293] width 146 height 28
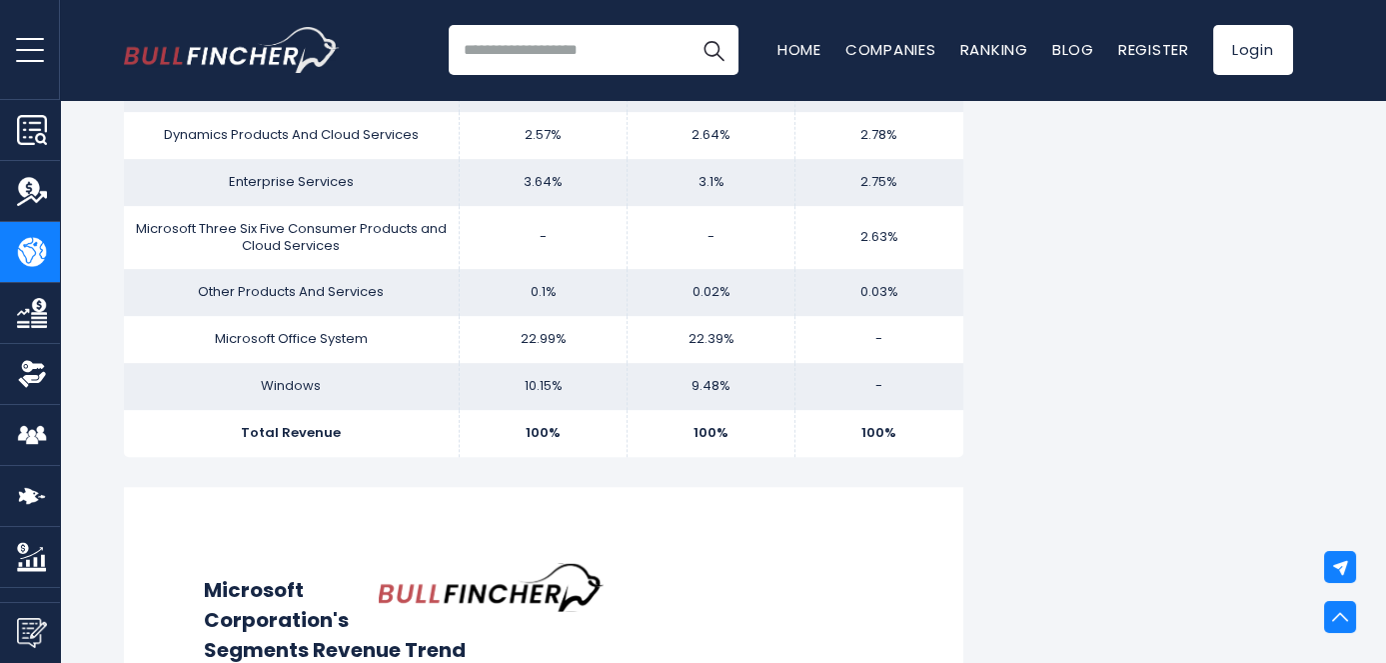
scroll to position [0, 0]
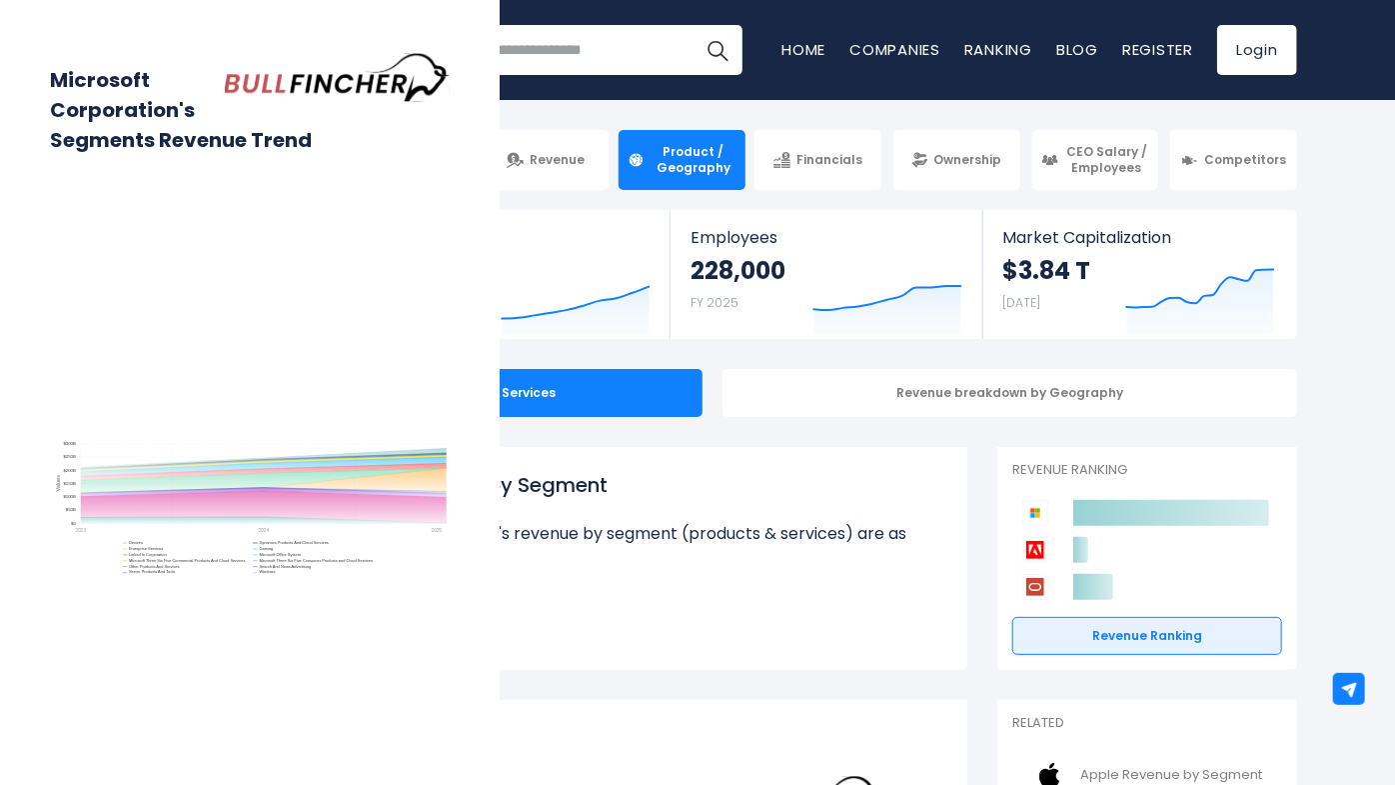
click at [450, 117] on div "Microsoft Corporation's Segments Revenue Trend" at bounding box center [250, 139] width 400 height 178
click at [450, 93] on img at bounding box center [337, 77] width 225 height 55
click at [450, 83] on img at bounding box center [337, 77] width 225 height 55
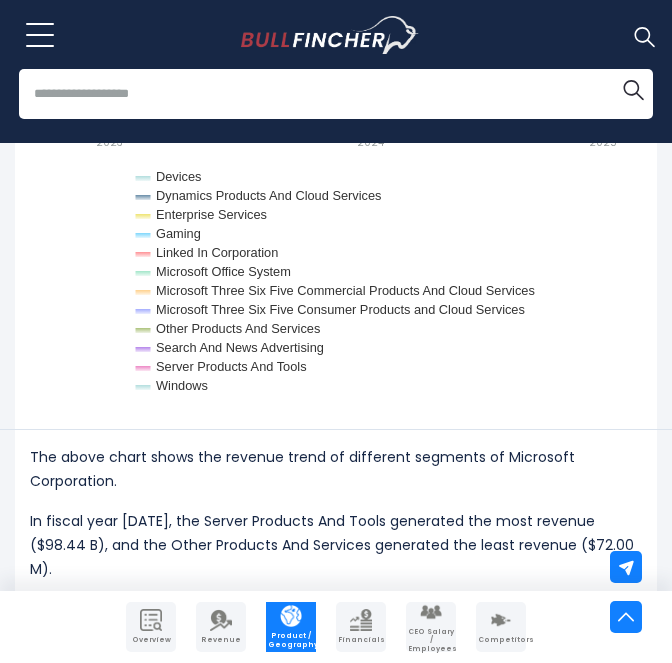
scroll to position [2517, 0]
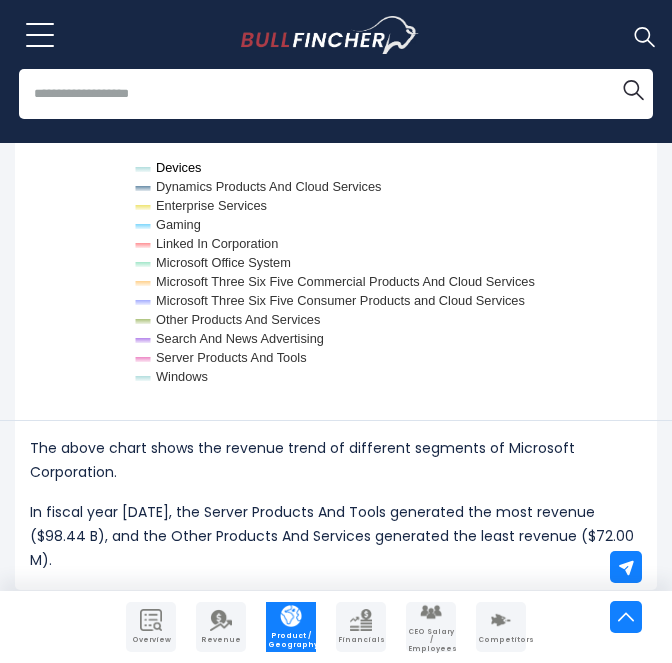
drag, startPoint x: 138, startPoint y: 172, endPoint x: 187, endPoint y: 171, distance: 49.0
click at [187, 171] on icon "Created with Highcharts 12.1.2 Values Chart context menu Microsoft Corporation'…" at bounding box center [336, 140] width 612 height 500
drag, startPoint x: 135, startPoint y: 164, endPoint x: 258, endPoint y: 427, distance: 290.2
click at [258, 427] on div "Microsoft Corporation's Segments Revenue Trend Created with Highcharts 12.1.2 V…" at bounding box center [336, 231] width 642 height 718
click at [448, 459] on p "The above chart shows the revenue trend of different segments of Microsoft Corp…" at bounding box center [336, 460] width 612 height 48
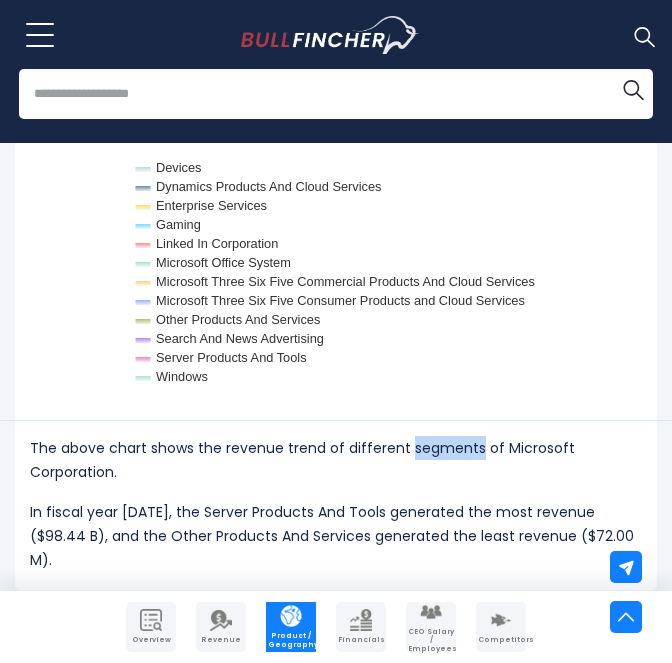
click at [448, 459] on p "The above chart shows the revenue trend of different segments of Microsoft Corp…" at bounding box center [336, 460] width 612 height 48
click at [433, 304] on text "Microsoft Three Six Five Consumer Products and Cloud Services" at bounding box center [340, 300] width 369 height 15
click at [419, 286] on text "Microsoft Three Six Five Commercial Products And Cloud Services" at bounding box center [345, 281] width 379 height 15
click at [277, 270] on text "Microsoft Office System" at bounding box center [223, 262] width 135 height 15
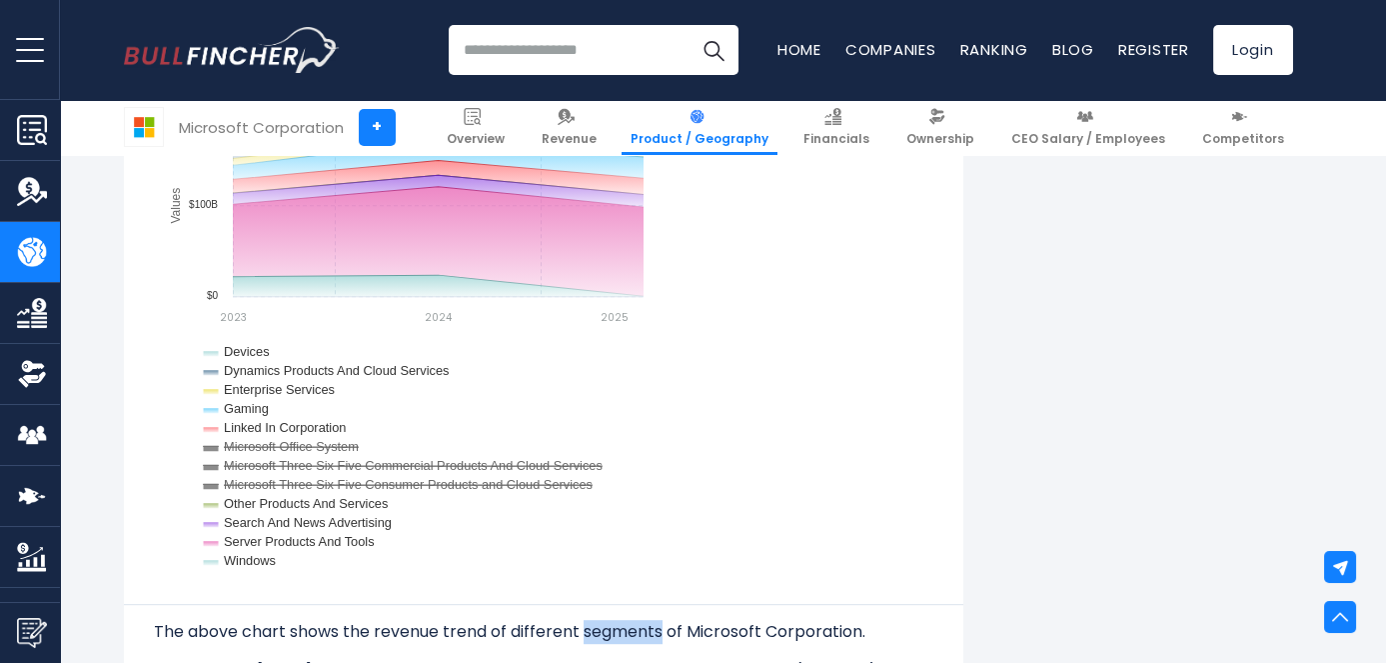
scroll to position [2199, 0]
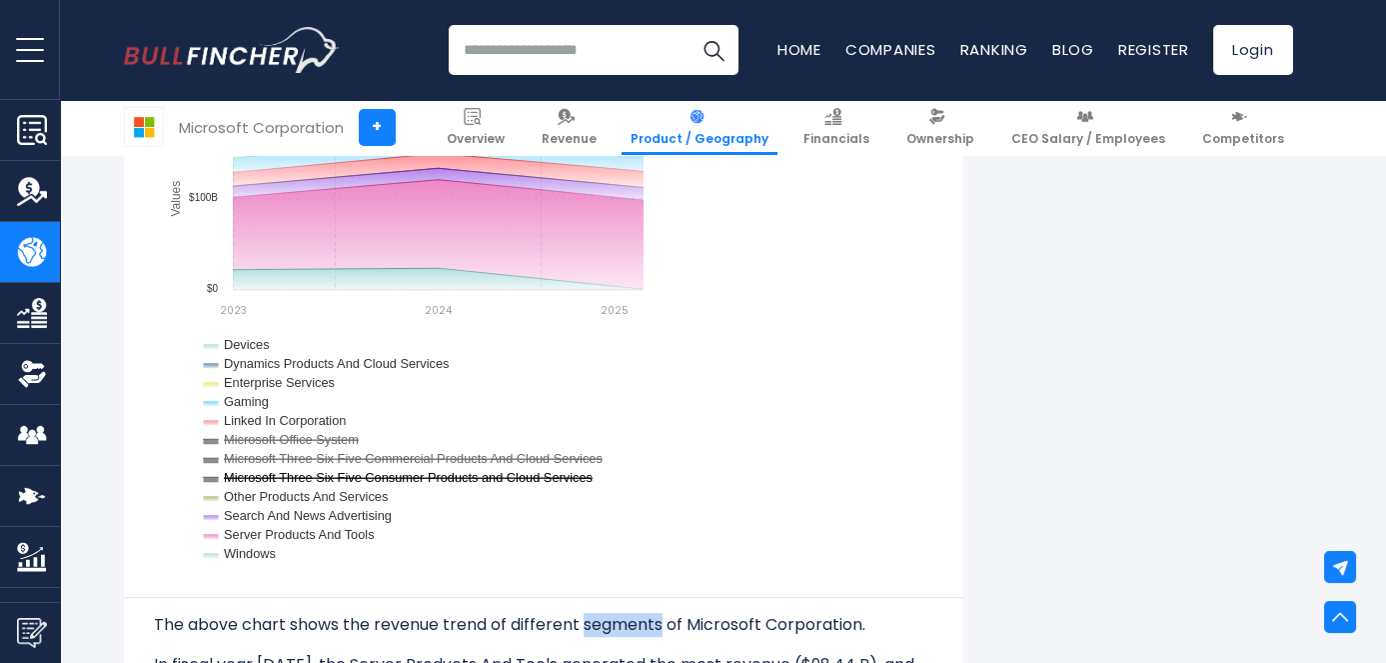
click at [387, 476] on text "Microsoft Three Six Five Consumer Products and Cloud Services" at bounding box center [408, 477] width 369 height 15
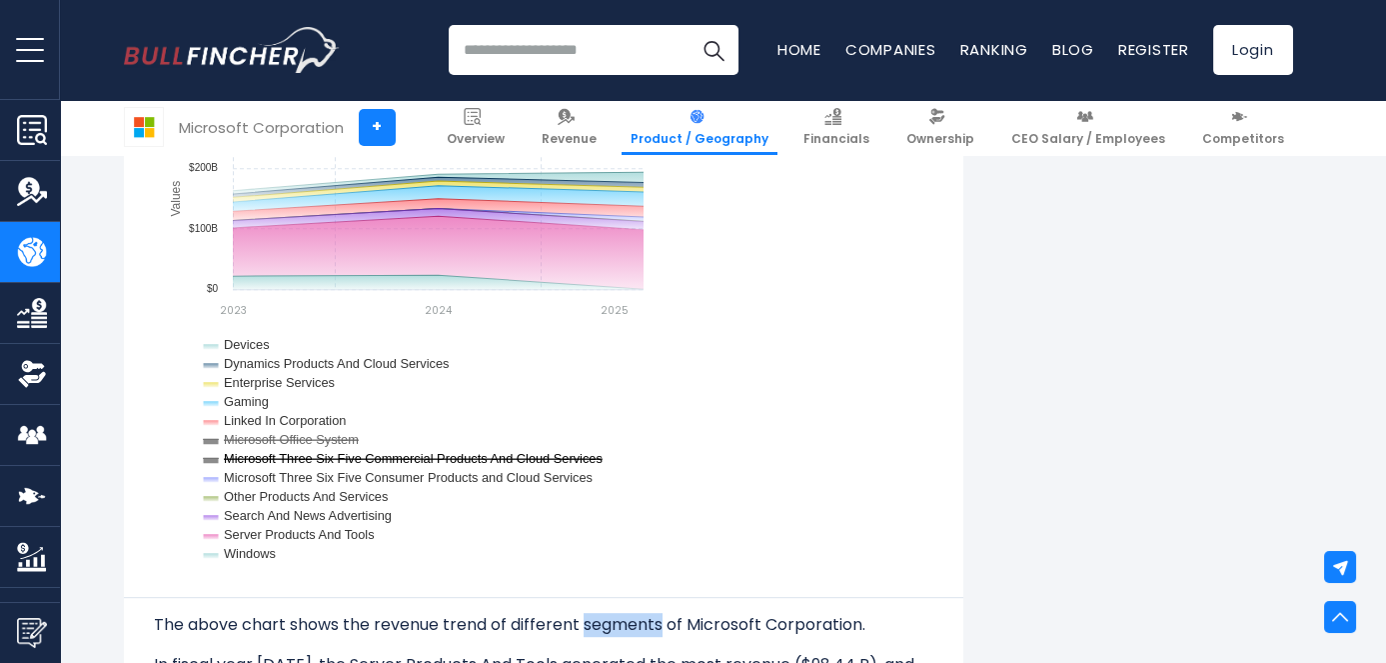
click at [378, 457] on text "Microsoft Three Six Five Commercial Products And Cloud Services" at bounding box center [413, 458] width 379 height 15
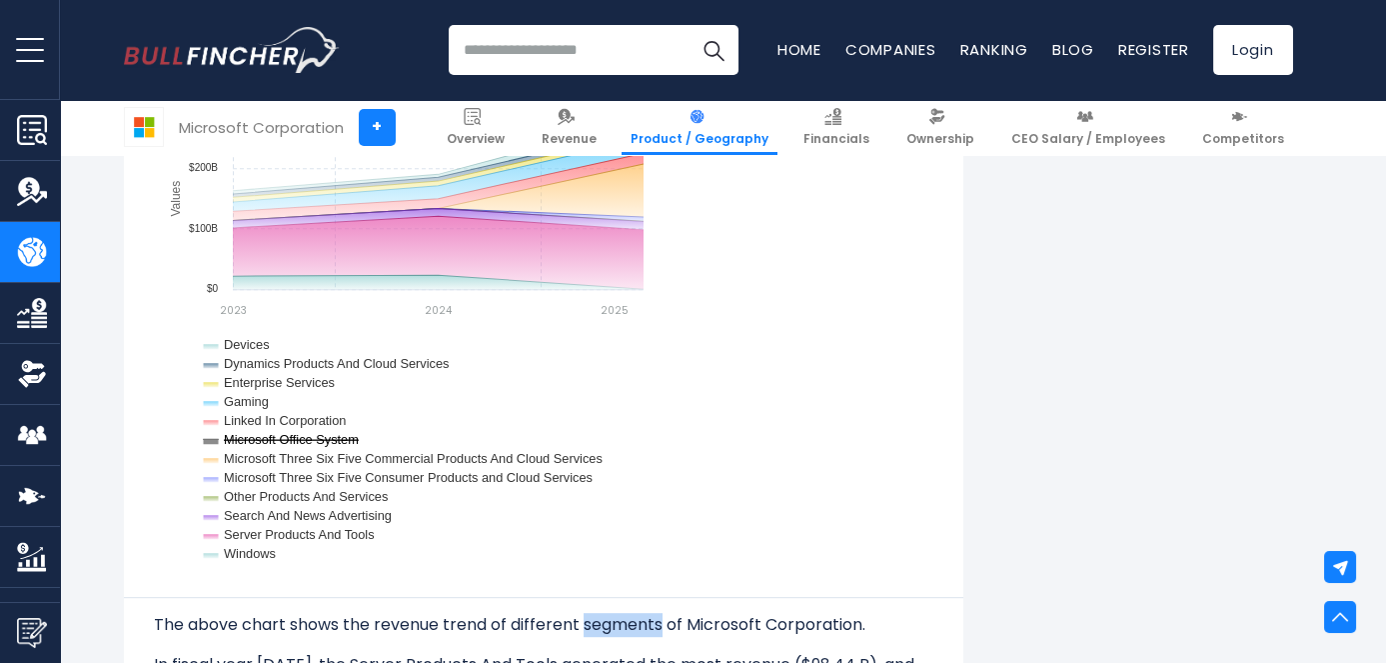
click at [345, 442] on text "Microsoft Office System" at bounding box center [291, 439] width 135 height 15
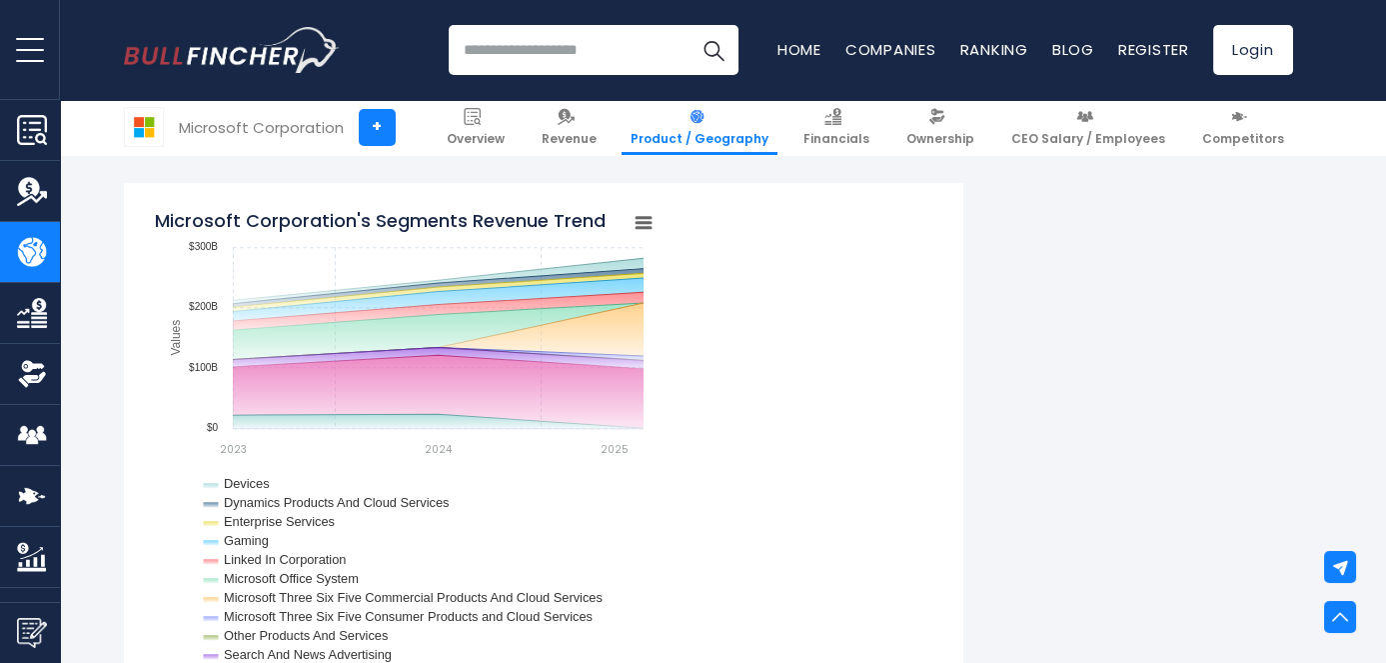
scroll to position [2074, 0]
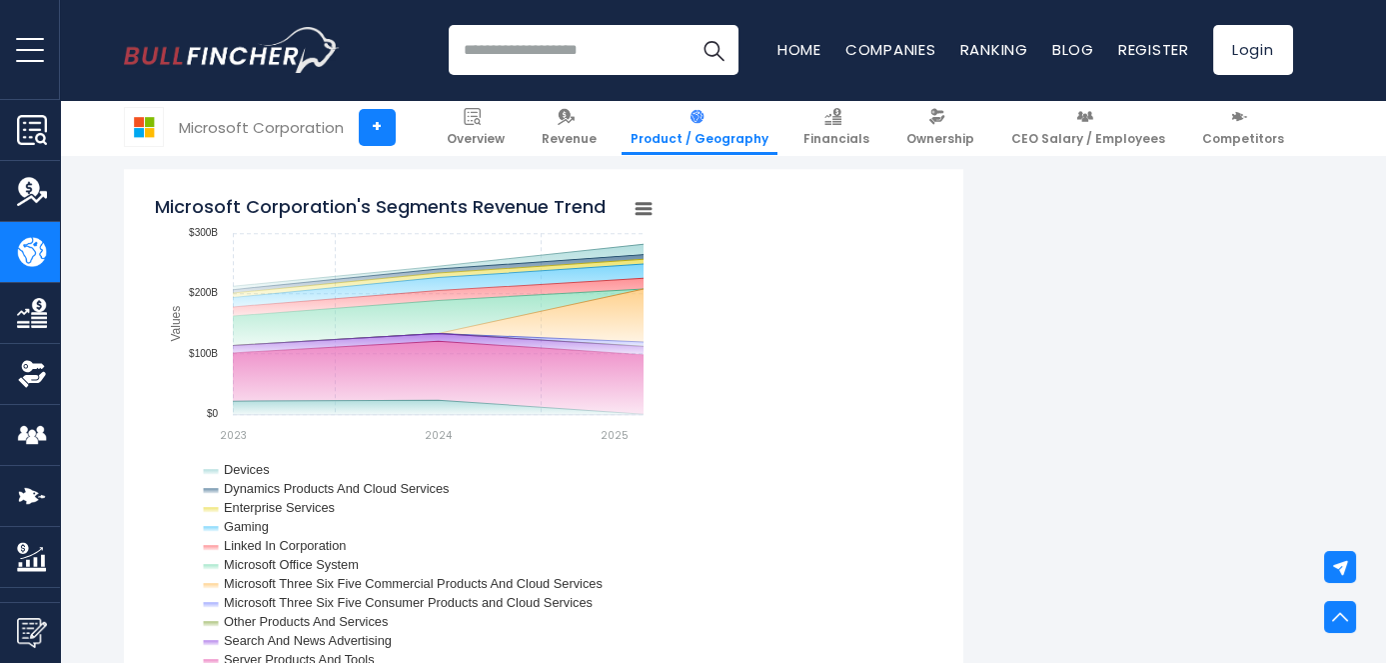
click at [643, 208] on icon "Microsoft Corporation's Segments Revenue Trend" at bounding box center [644, 209] width 14 height 10
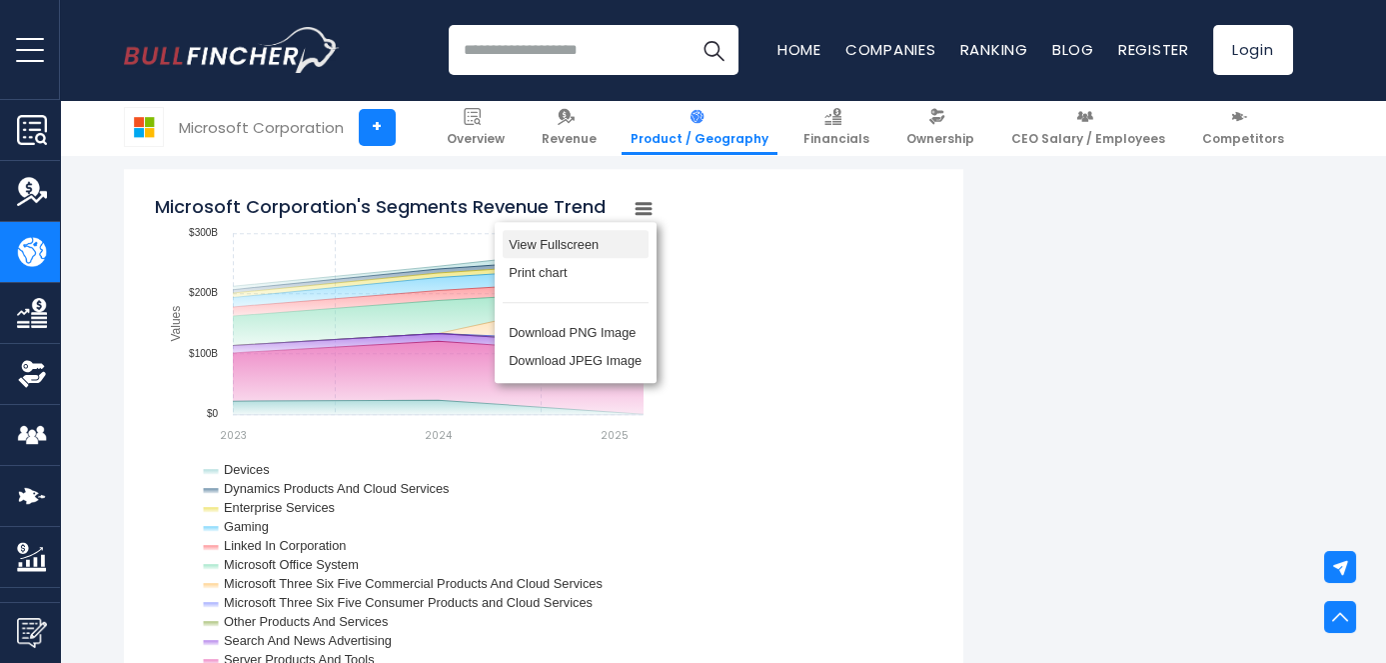
click at [624, 233] on li "View Fullscreen" at bounding box center [576, 244] width 146 height 28
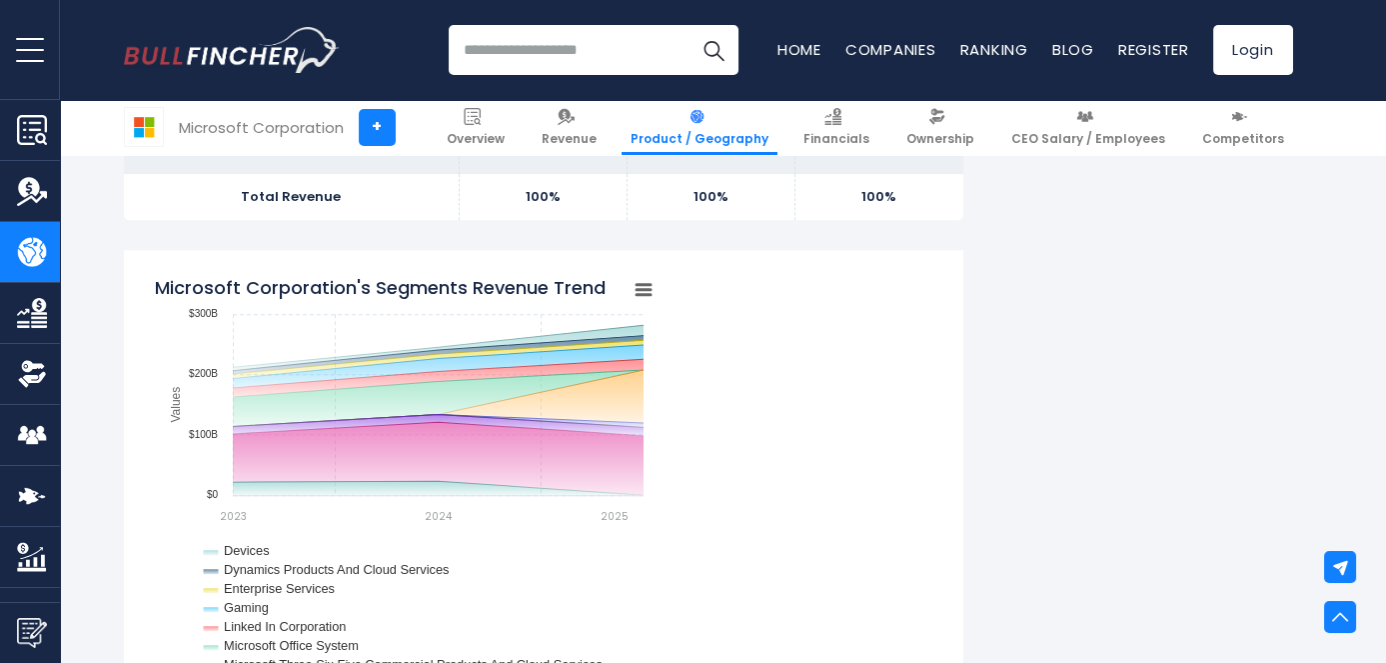
scroll to position [1986, 0]
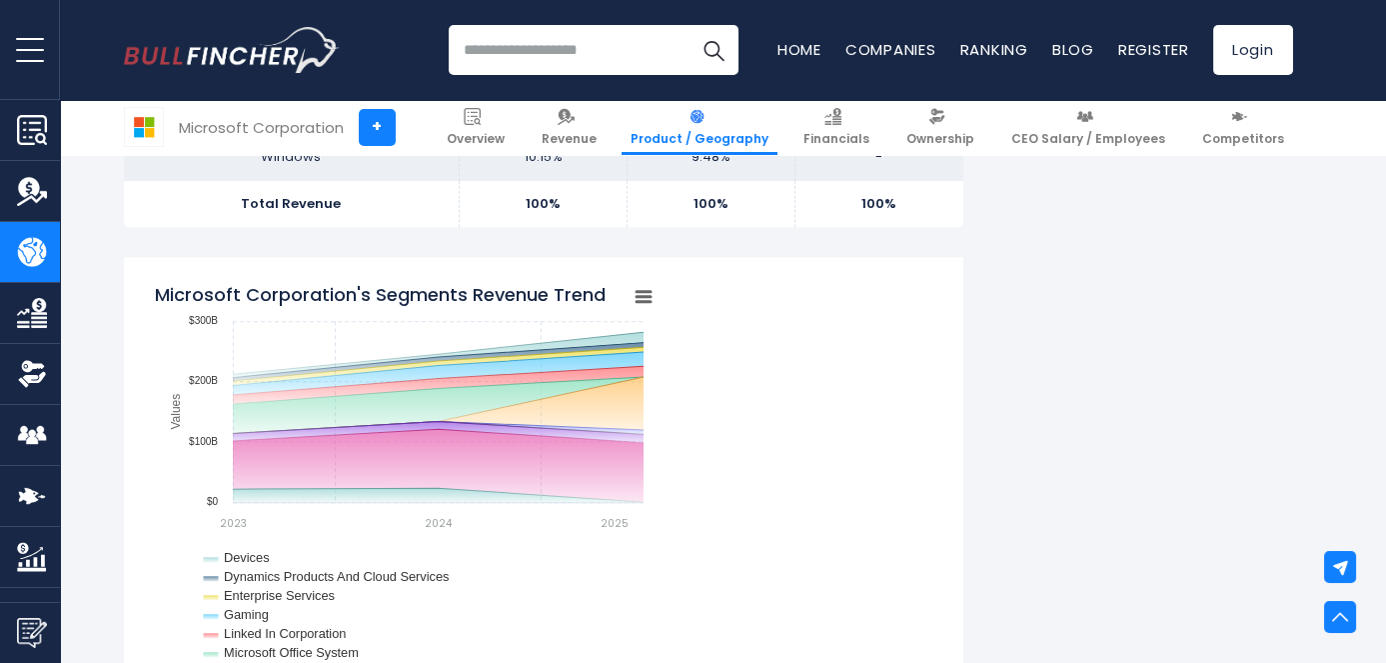
click at [590, 294] on tspan "Microsoft Corporation's Segments Revenue Trend" at bounding box center [380, 295] width 451 height 25
